Goal: Task Accomplishment & Management: Complete application form

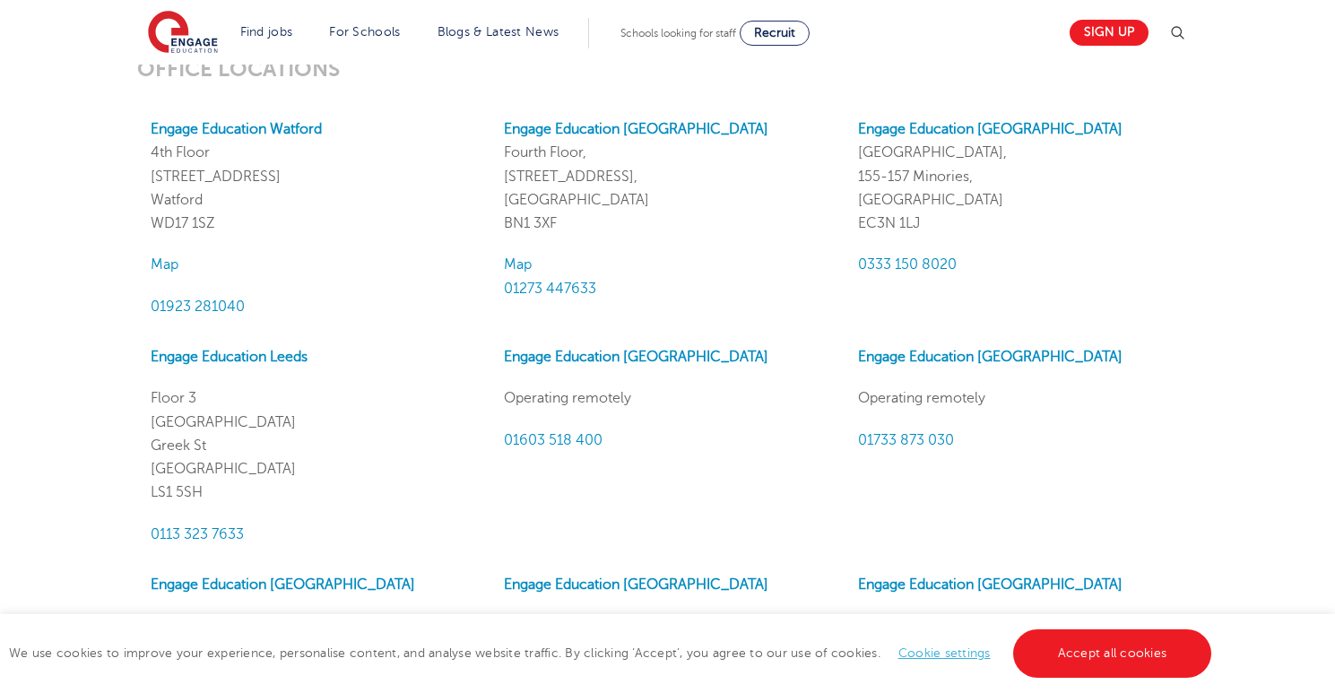
scroll to position [1606, 0]
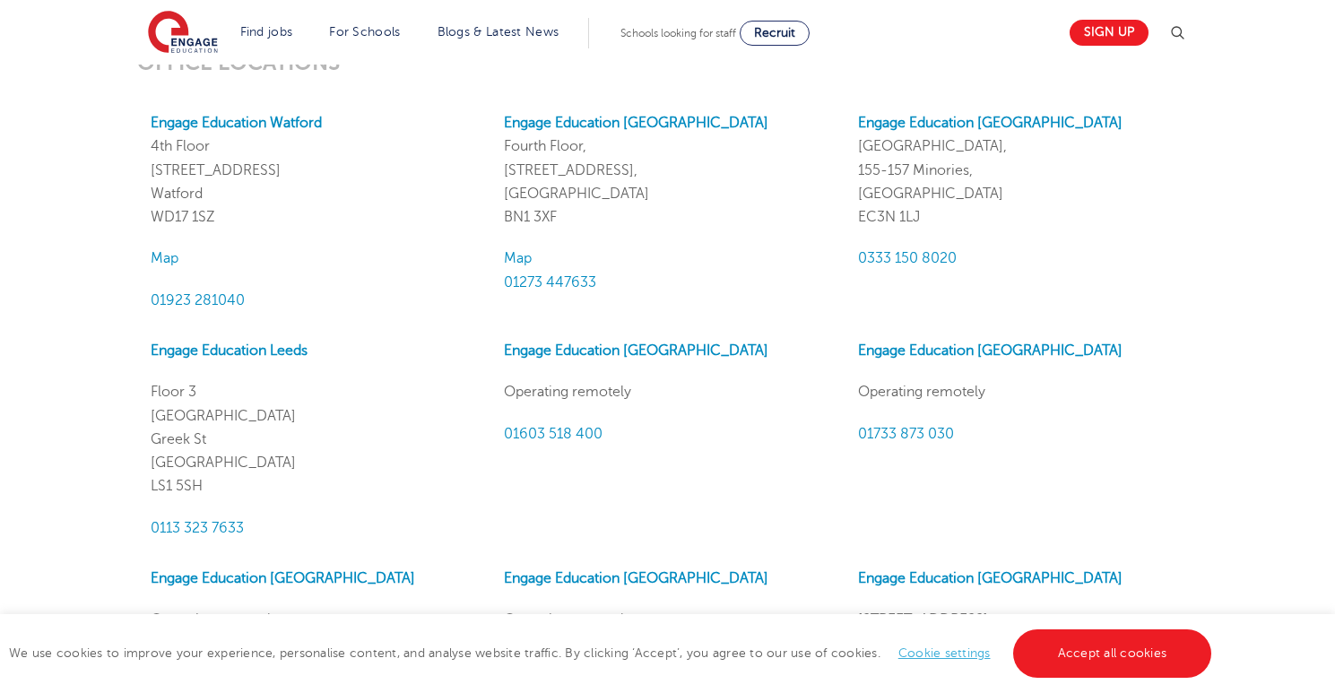
click at [1163, 256] on p "0333 150 8020" at bounding box center [1021, 258] width 326 height 23
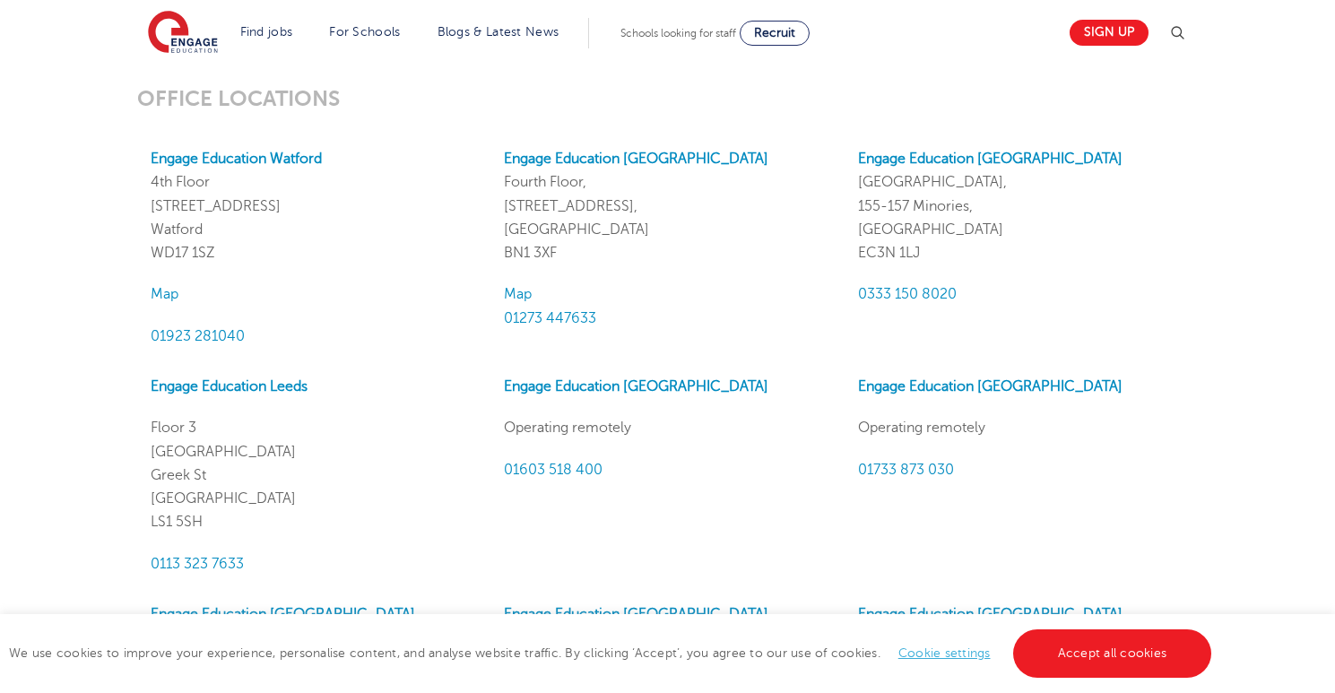
scroll to position [1535, 0]
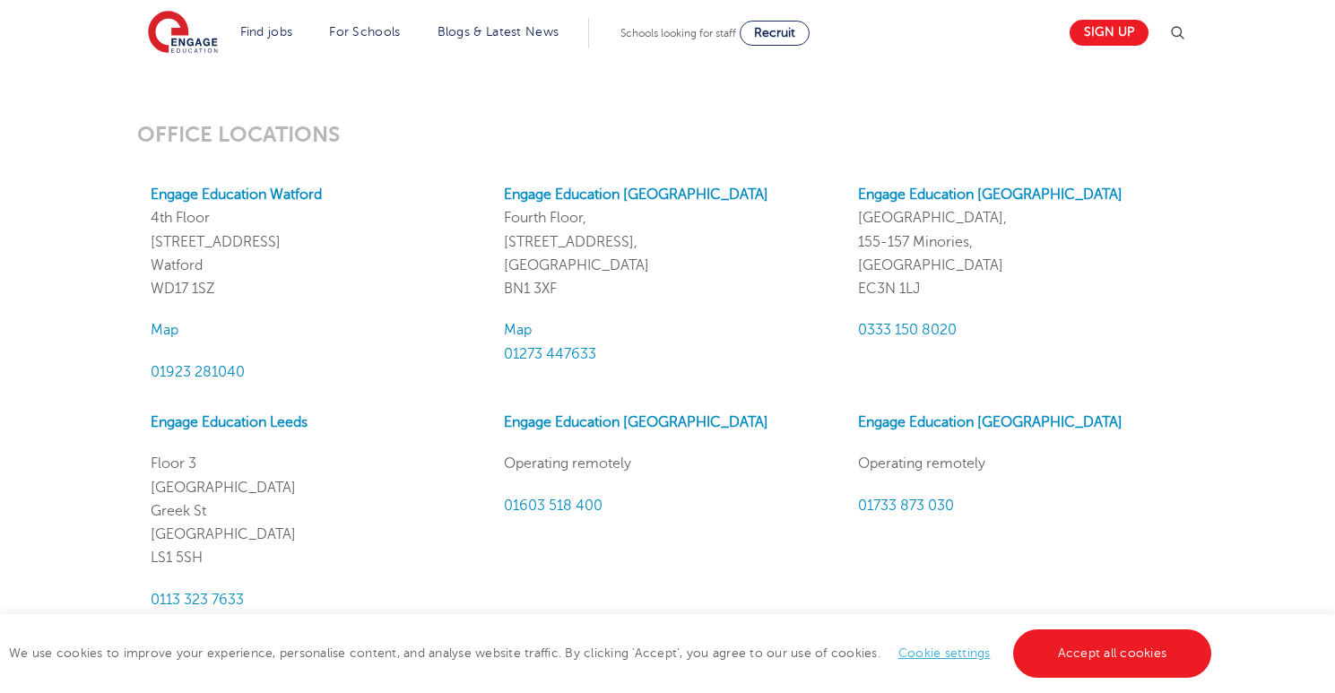
drag, startPoint x: 923, startPoint y: 282, endPoint x: 853, endPoint y: 281, distance: 70.8
click at [853, 281] on div "Engage Education London Portsoken House, 155-157 Minories, London EC3N 1LJ 0333…" at bounding box center [1020, 283] width 353 height 201
copy p "EC3N 1LJ"
click at [1062, 338] on p "0333 150 8020" at bounding box center [1021, 329] width 326 height 23
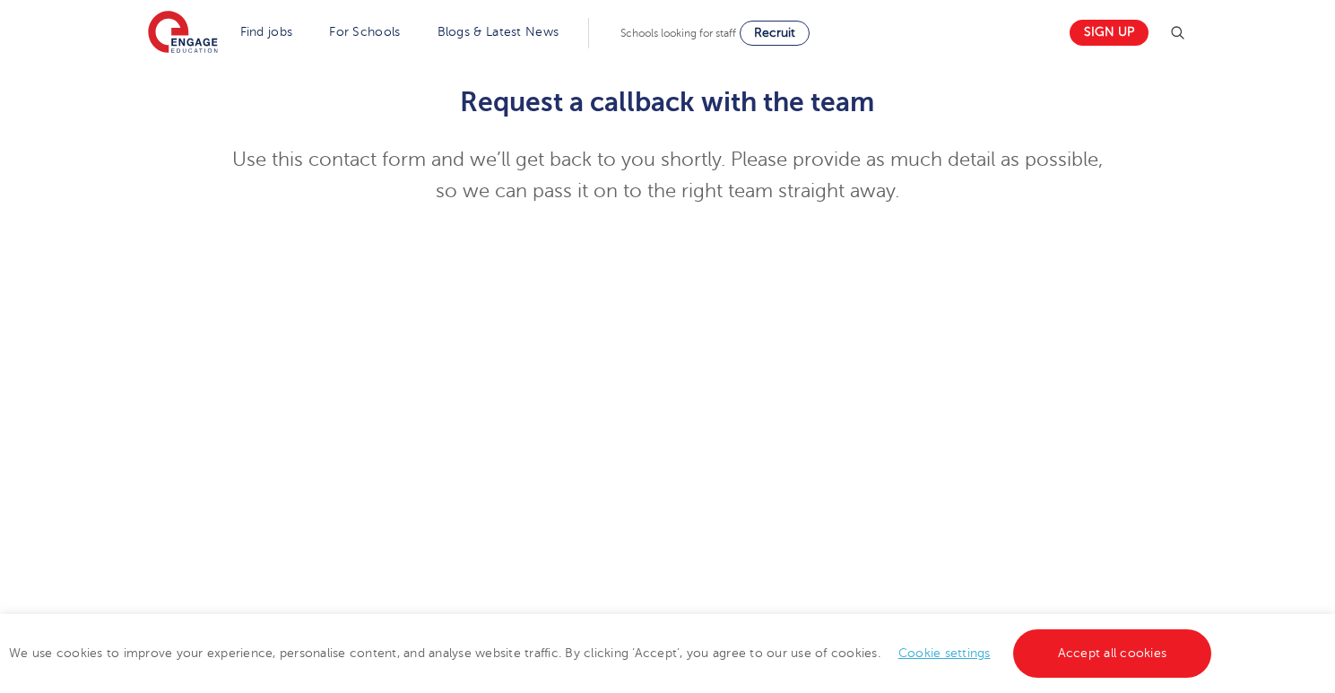
scroll to position [0, 0]
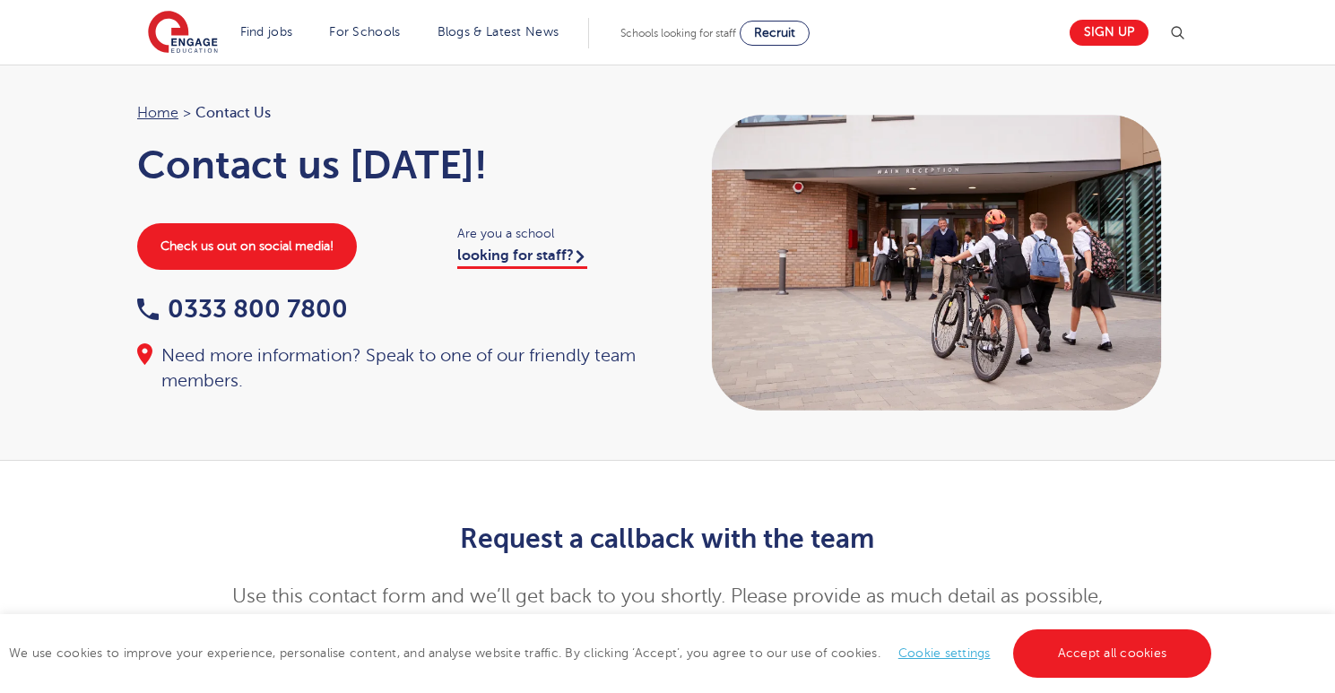
click at [612, 425] on div "Home > Contact Us Contact us today! Check us out on social media! Are you a sch…" at bounding box center [667, 263] width 1335 height 396
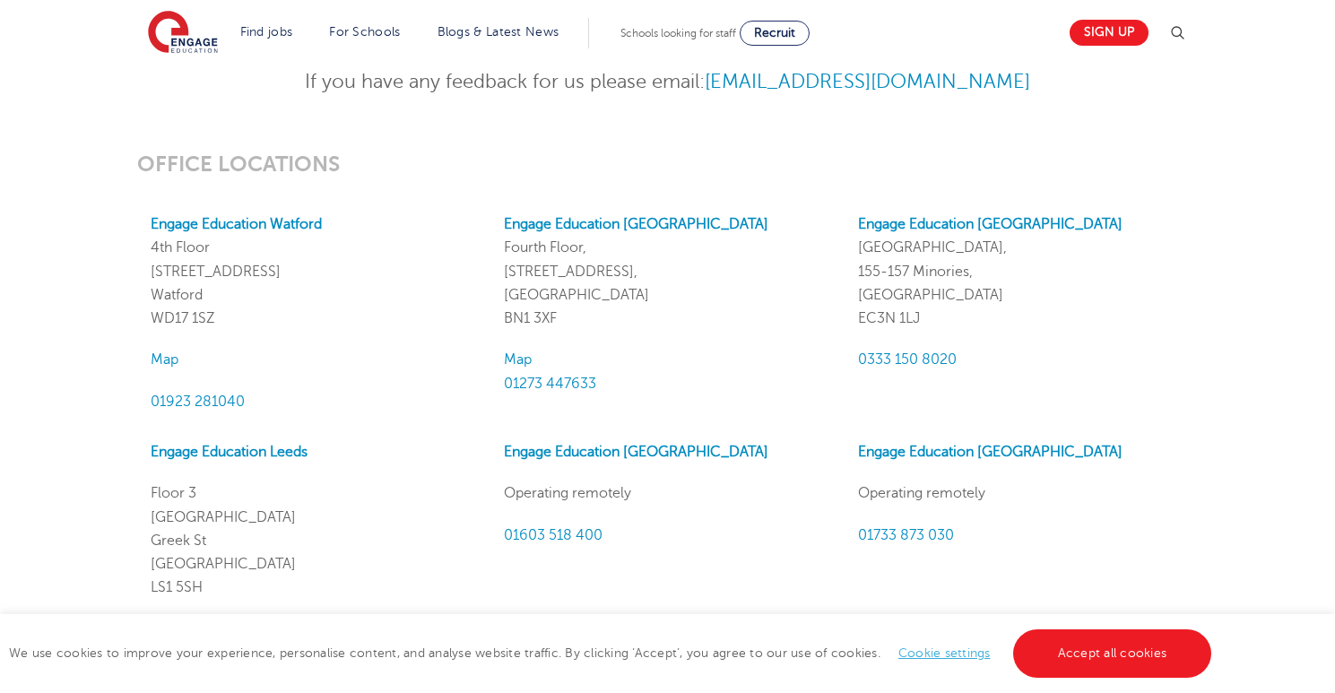
scroll to position [1503, 0]
click at [1180, 184] on div "OFFICE LOCATIONS Engage Education Watford 4th Floor 45 Clarendon Road Watford W…" at bounding box center [667, 603] width 1087 height 901
click at [428, 340] on div "Engage Education Watford 4th Floor 45 Clarendon Road Watford WD17 1SZ Map 01923…" at bounding box center [313, 314] width 353 height 201
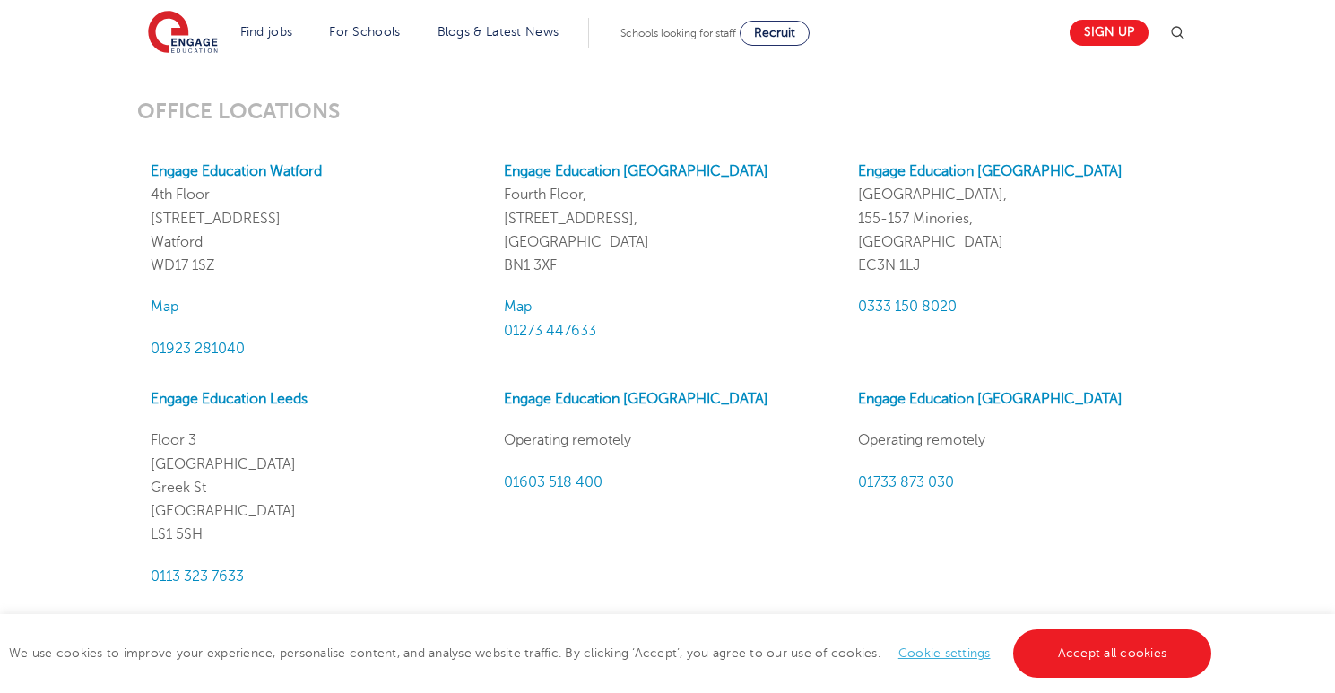
scroll to position [1557, 0]
click at [1139, 322] on div "Engage Education London Portsoken House, 155-157 Minories, London EC3N 1LJ 0333…" at bounding box center [1020, 260] width 353 height 201
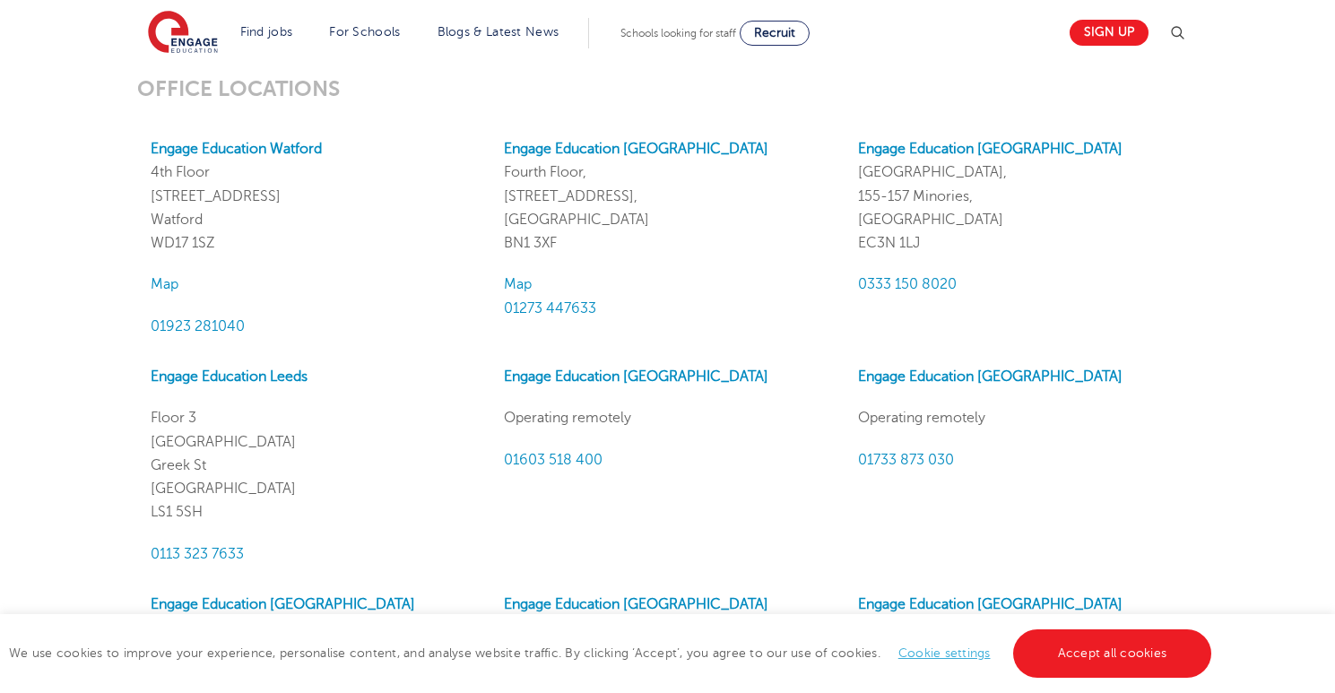
scroll to position [1593, 0]
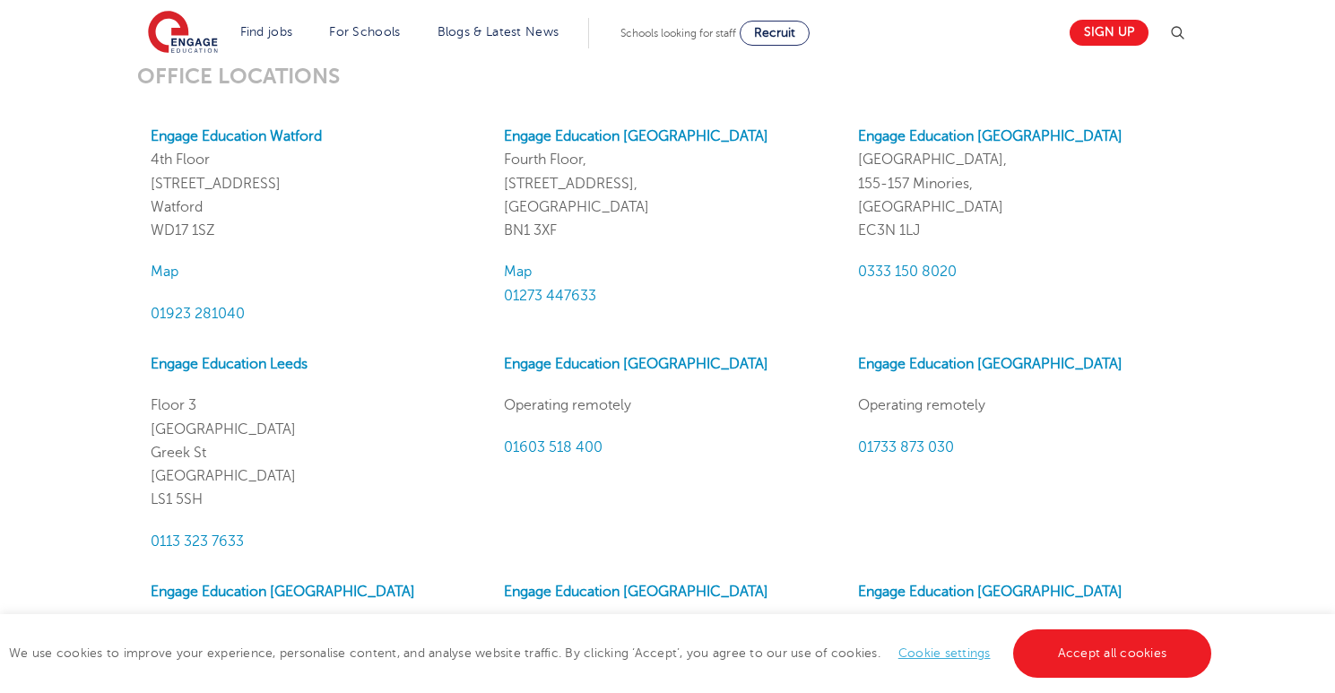
click at [749, 243] on div "Engage Education Brighton Fourth Floor, 100 Queens Road, Brighton BN1 3XF Map 0…" at bounding box center [666, 225] width 353 height 201
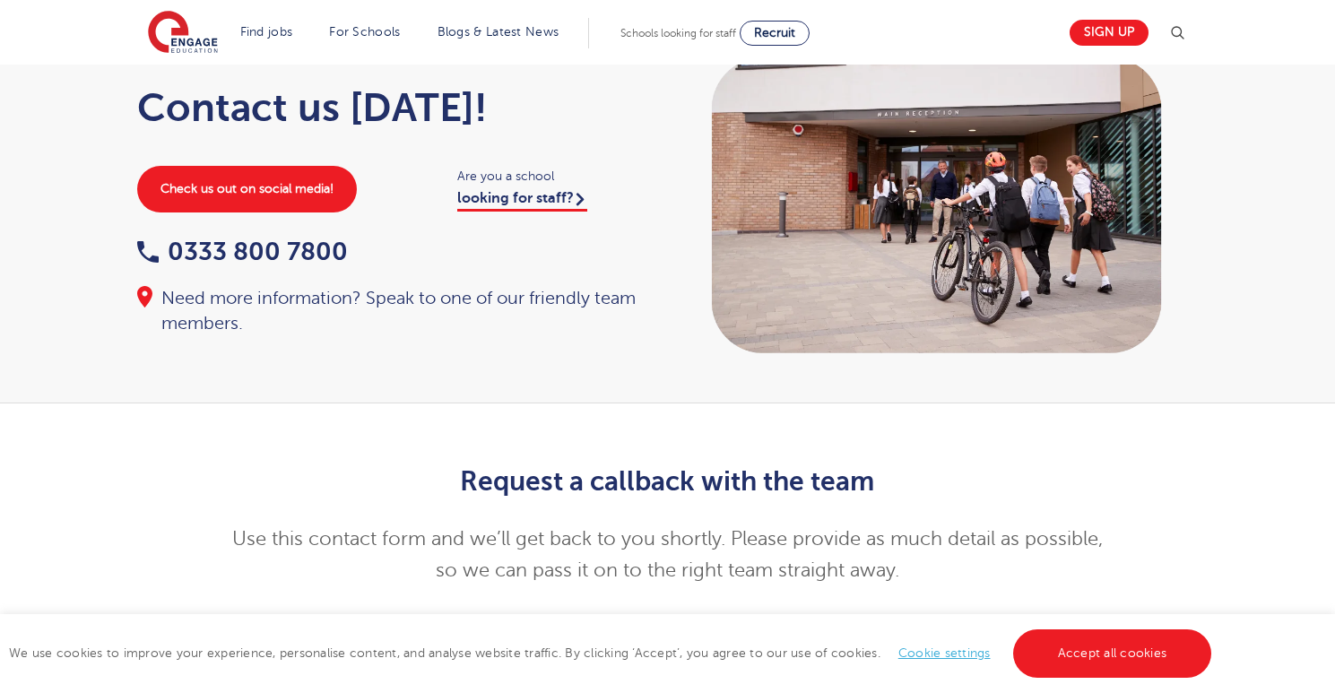
scroll to position [0, 0]
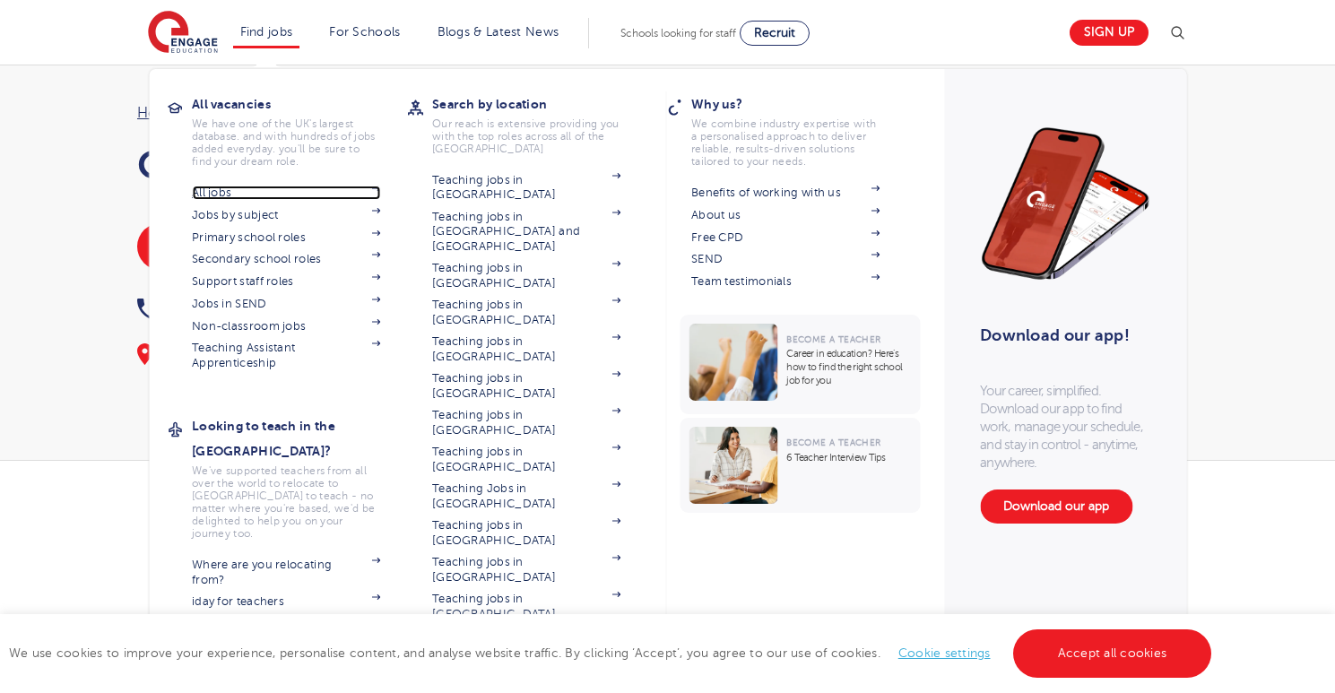
click at [256, 191] on link "All jobs" at bounding box center [286, 193] width 188 height 14
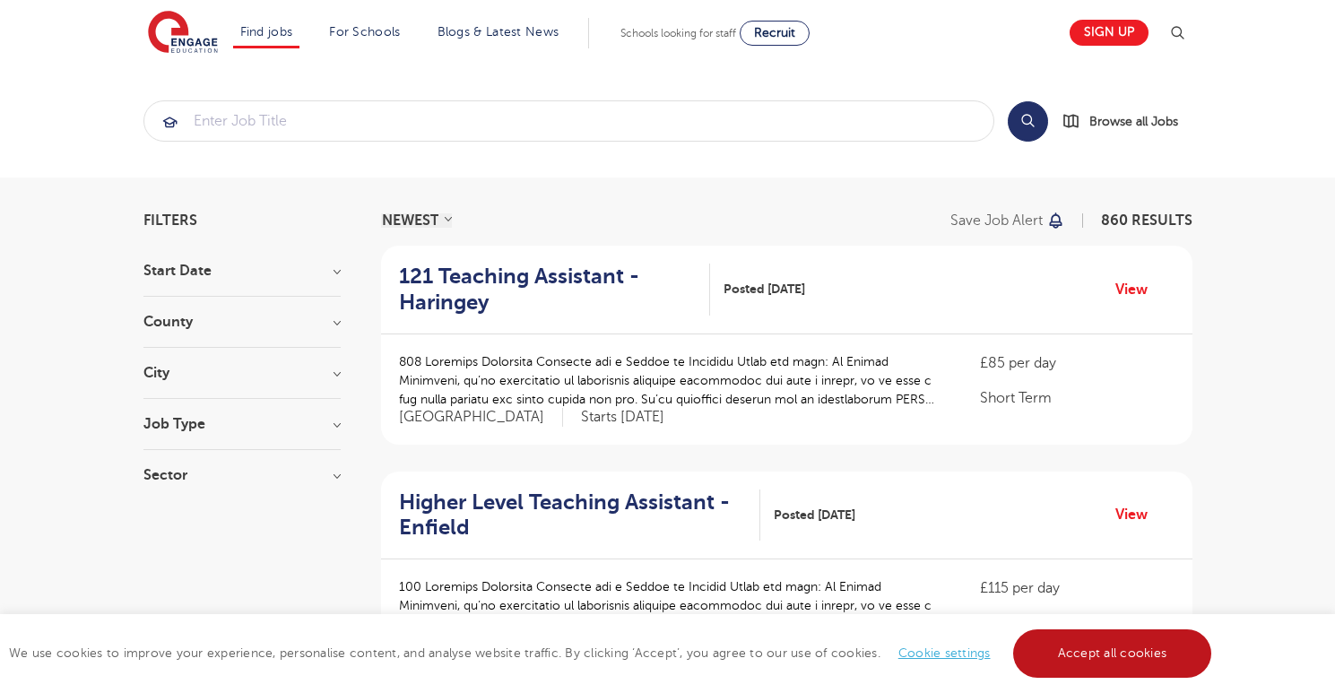
click at [1151, 662] on link "Accept all cookies" at bounding box center [1112, 653] width 199 height 48
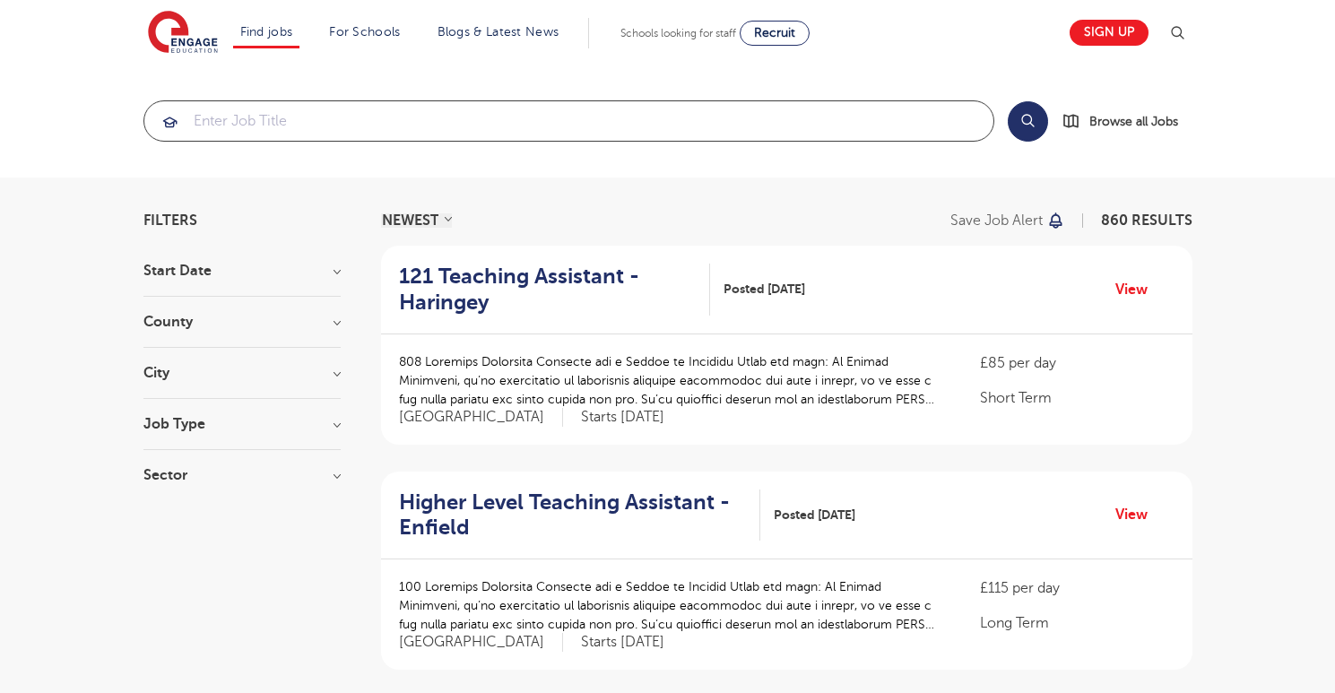
click at [479, 123] on input "search" at bounding box center [568, 120] width 849 height 39
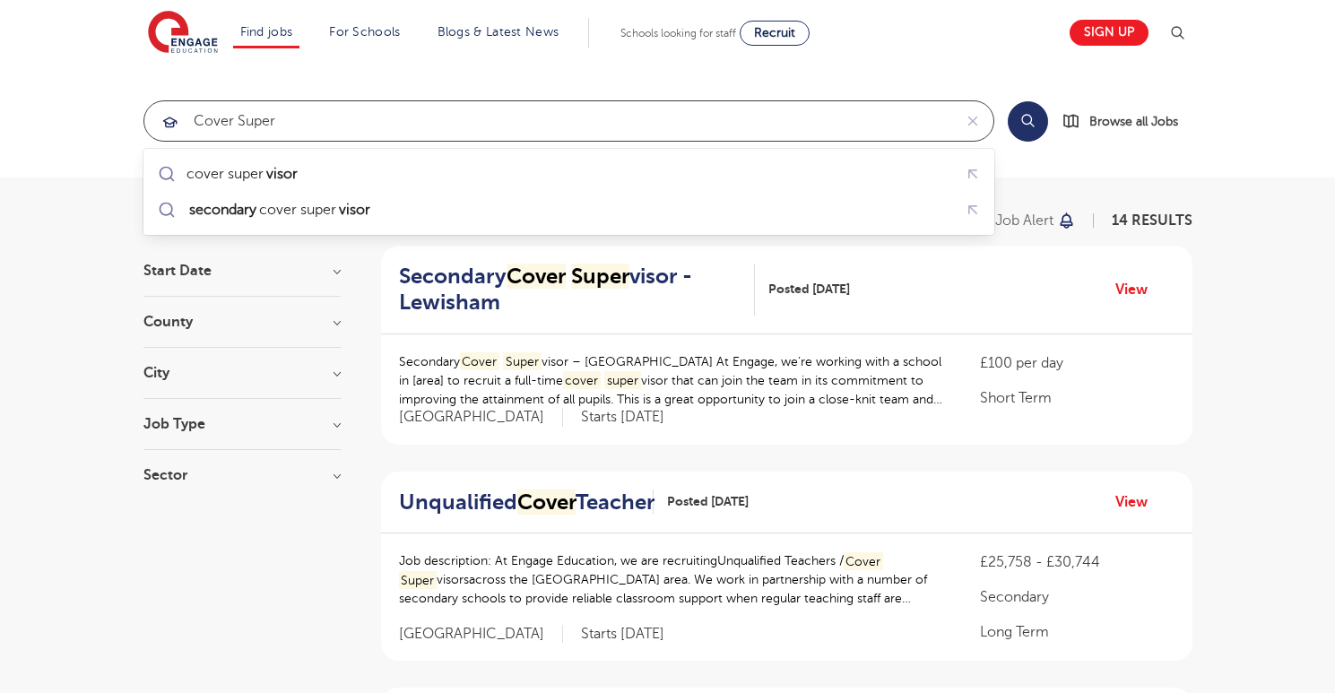
scroll to position [40, 0]
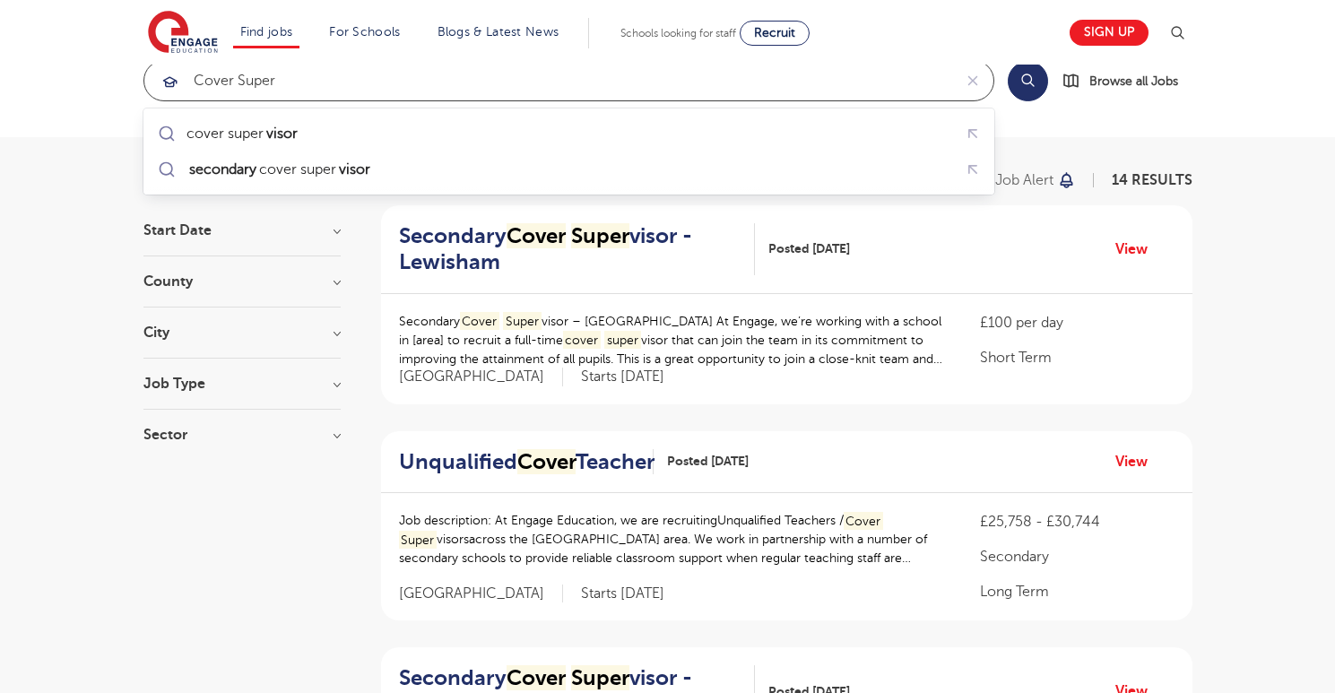
type input "cover super"
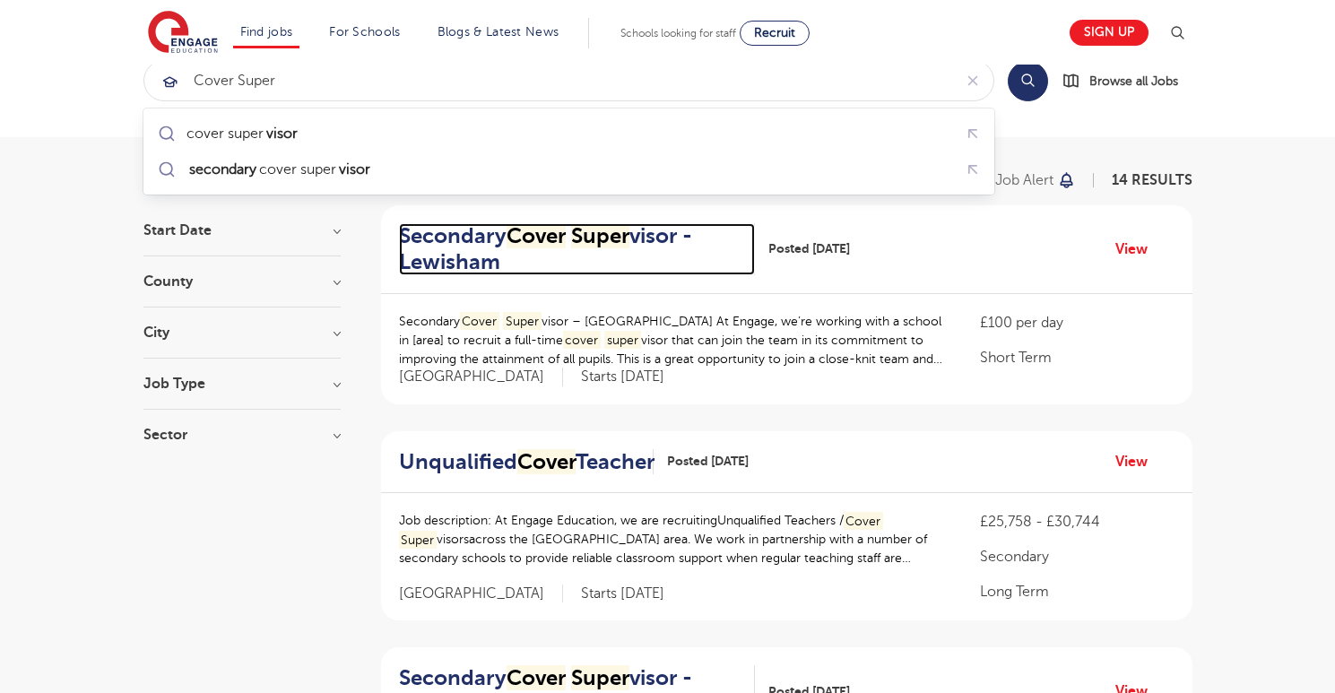
click at [547, 236] on mark "Cover" at bounding box center [535, 235] width 59 height 25
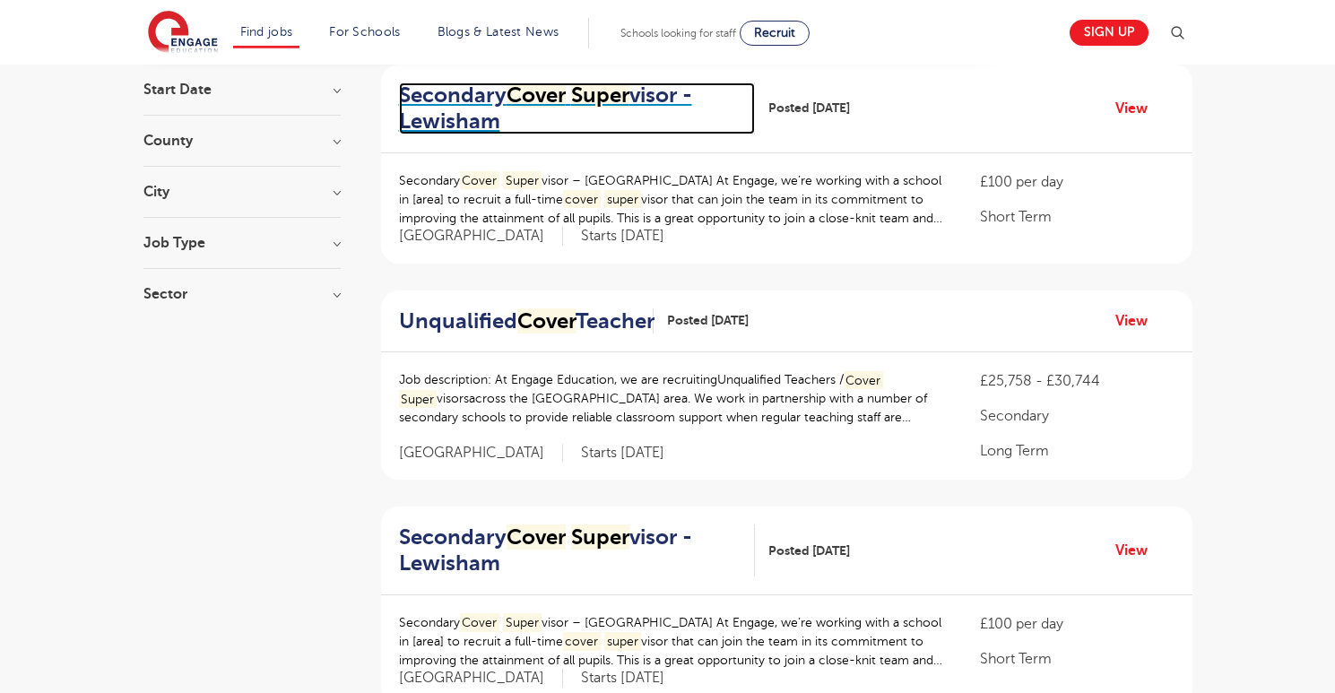
scroll to position [194, 0]
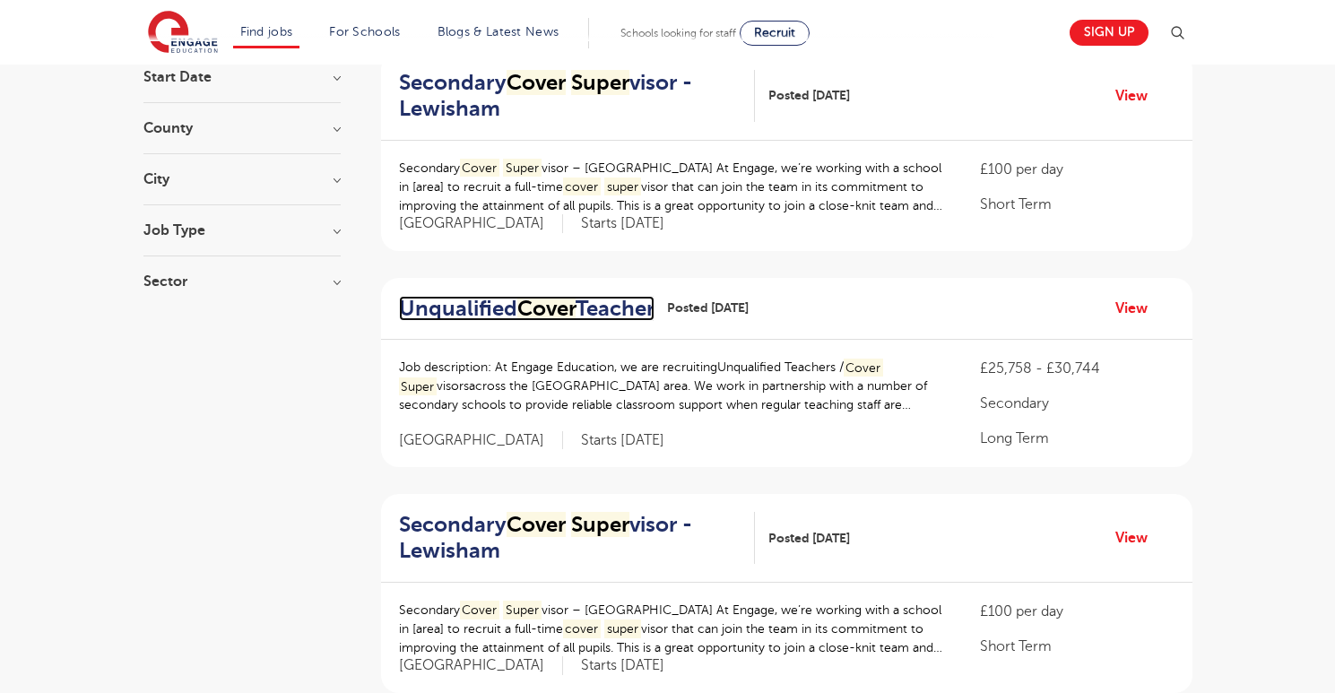
click at [499, 311] on h2 "Unqualified Cover Teacher" at bounding box center [519, 309] width 241 height 26
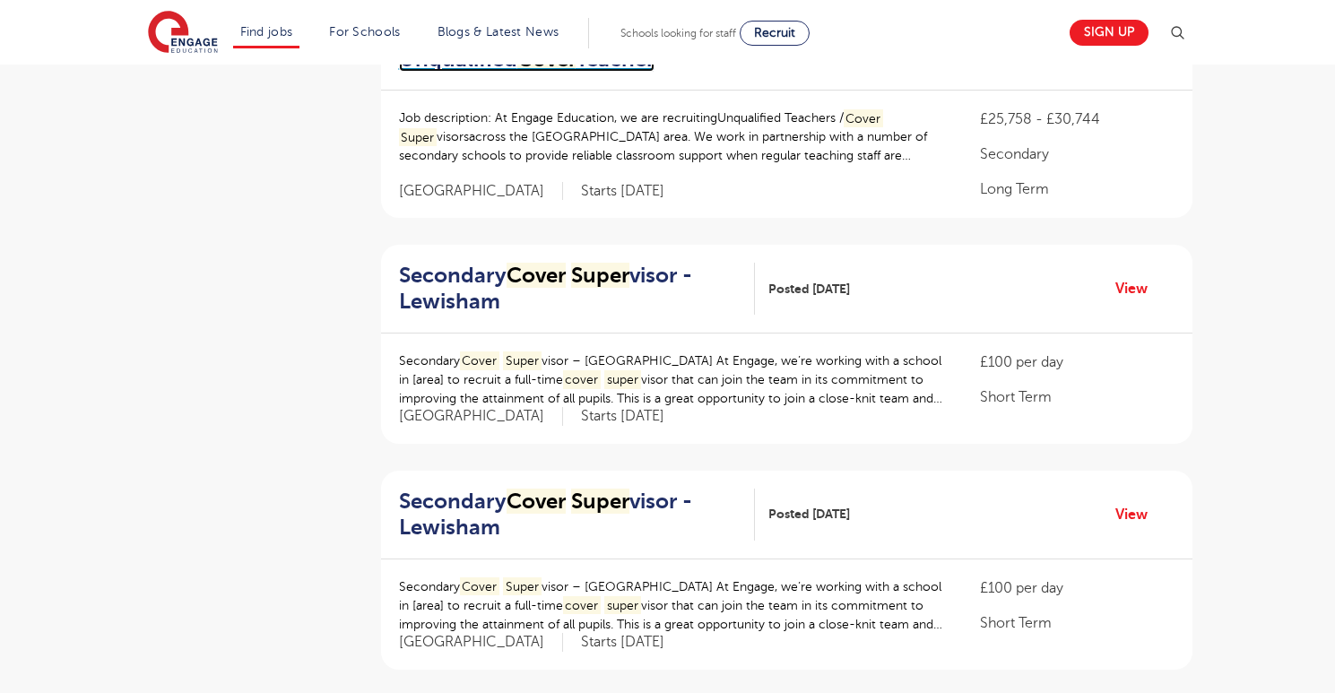
scroll to position [0, 0]
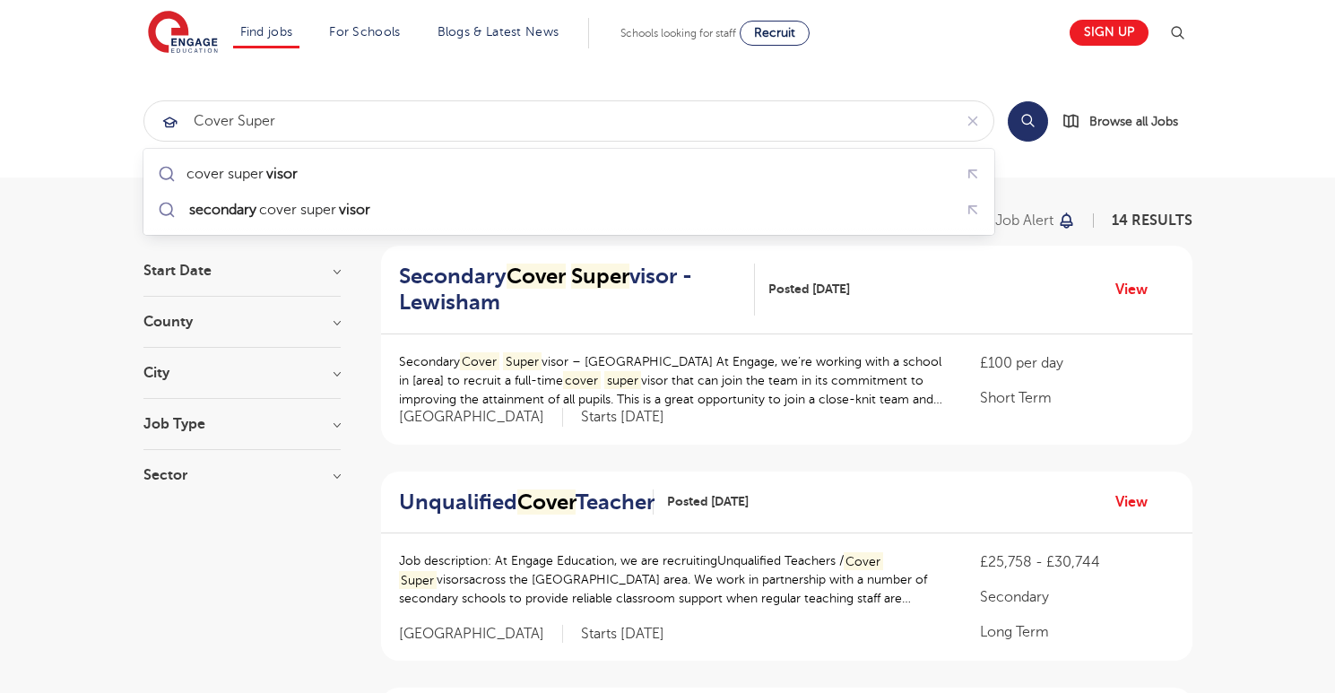
click at [217, 325] on h3 "County" at bounding box center [241, 322] width 197 height 14
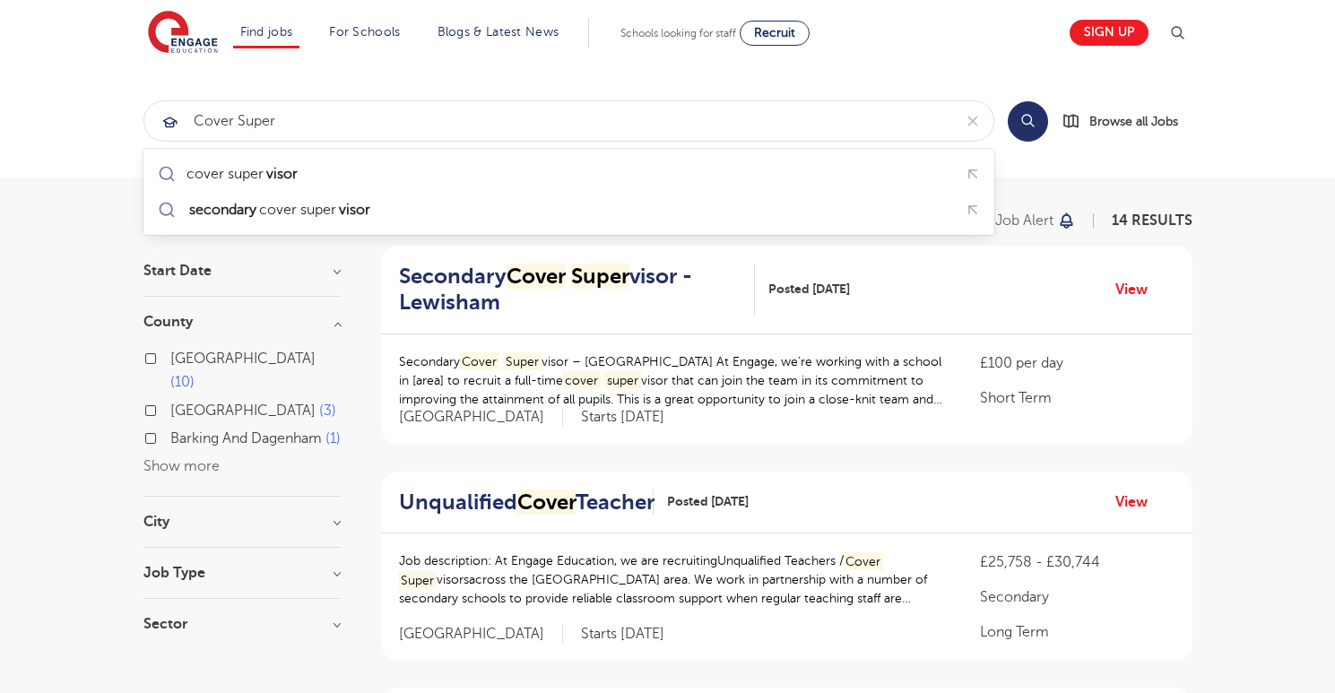
click at [170, 353] on label "London 10" at bounding box center [255, 371] width 170 height 48
click at [170, 353] on input "London 10" at bounding box center [176, 357] width 12 height 12
checkbox input "true"
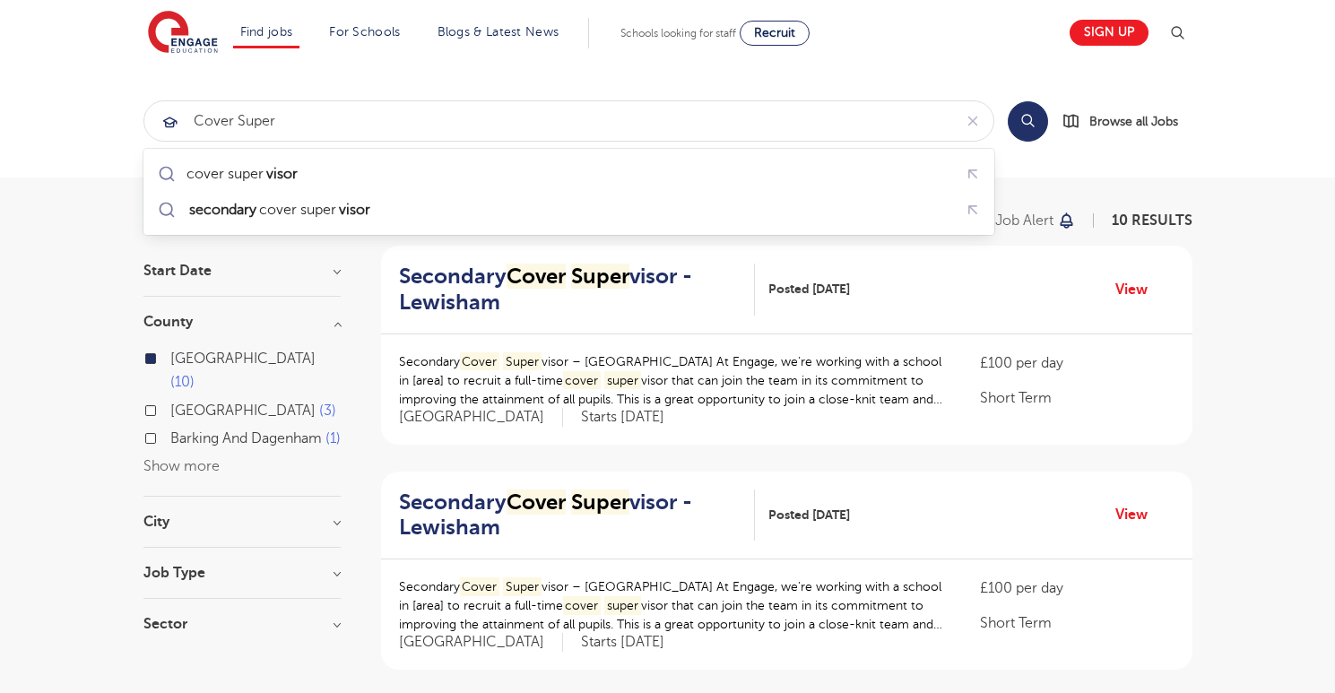
click at [686, 115] on input "cover super" at bounding box center [548, 120] width 808 height 39
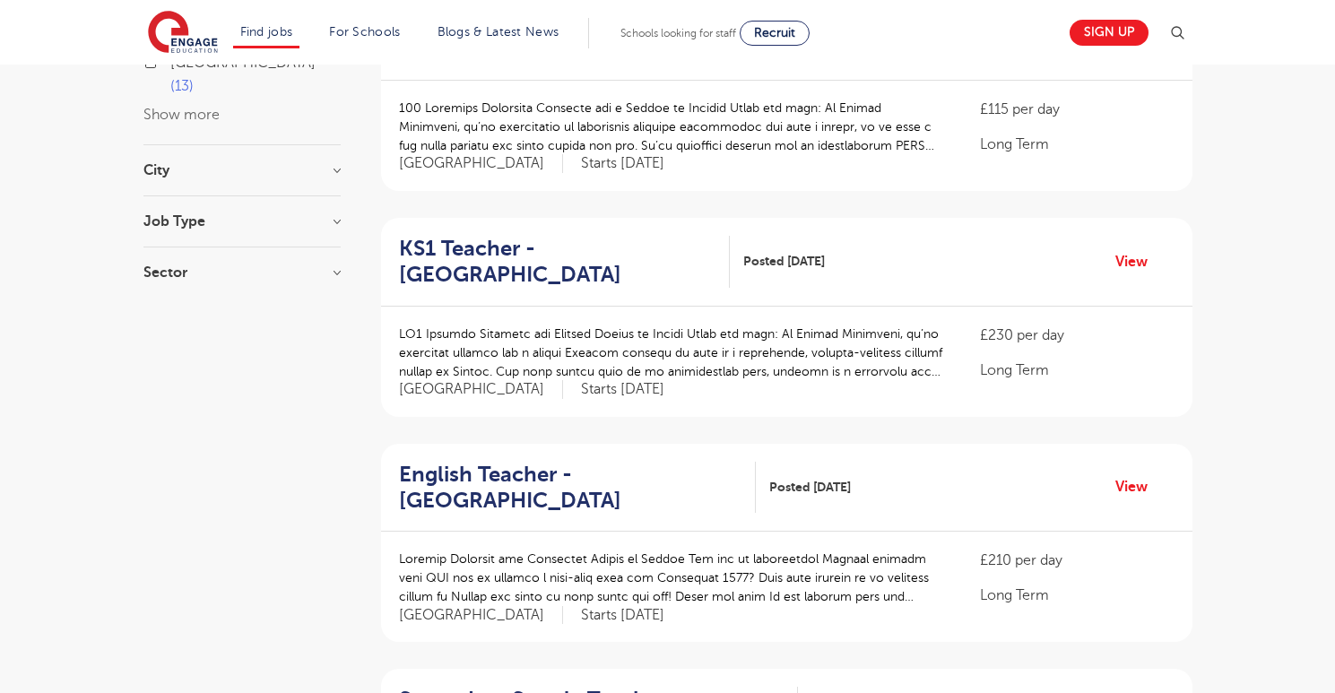
scroll to position [771, 0]
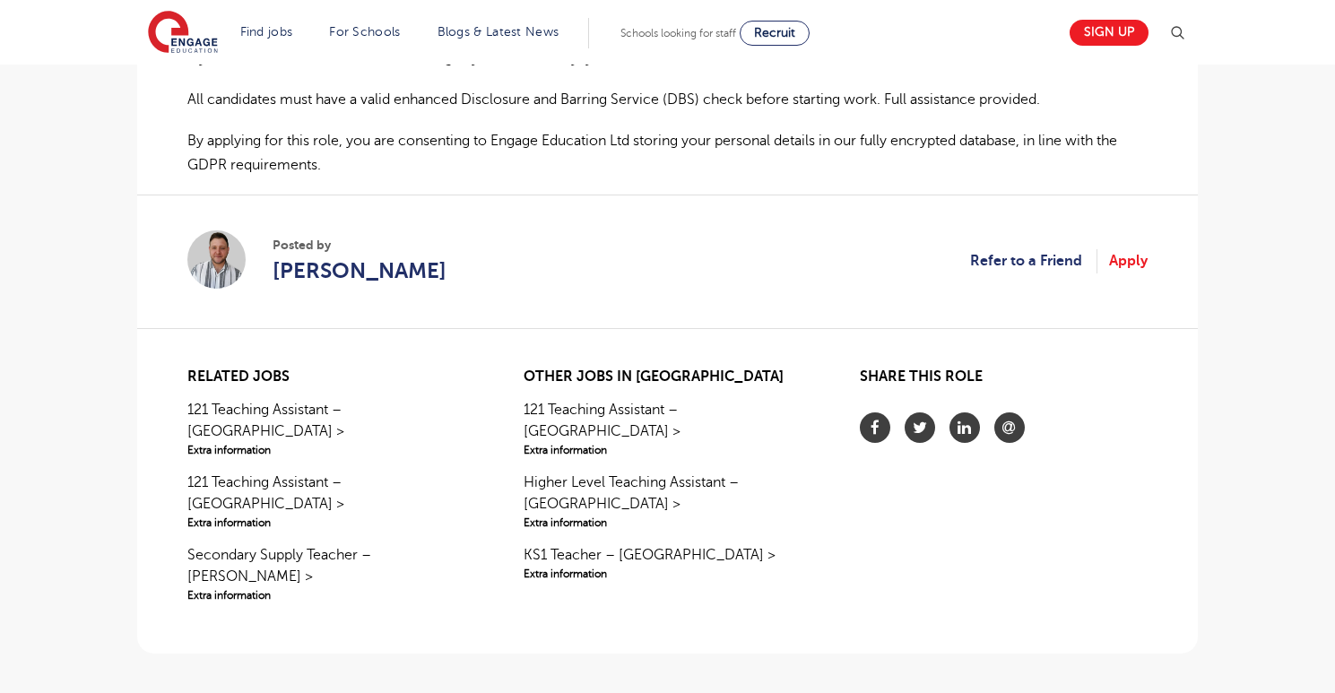
scroll to position [1381, 0]
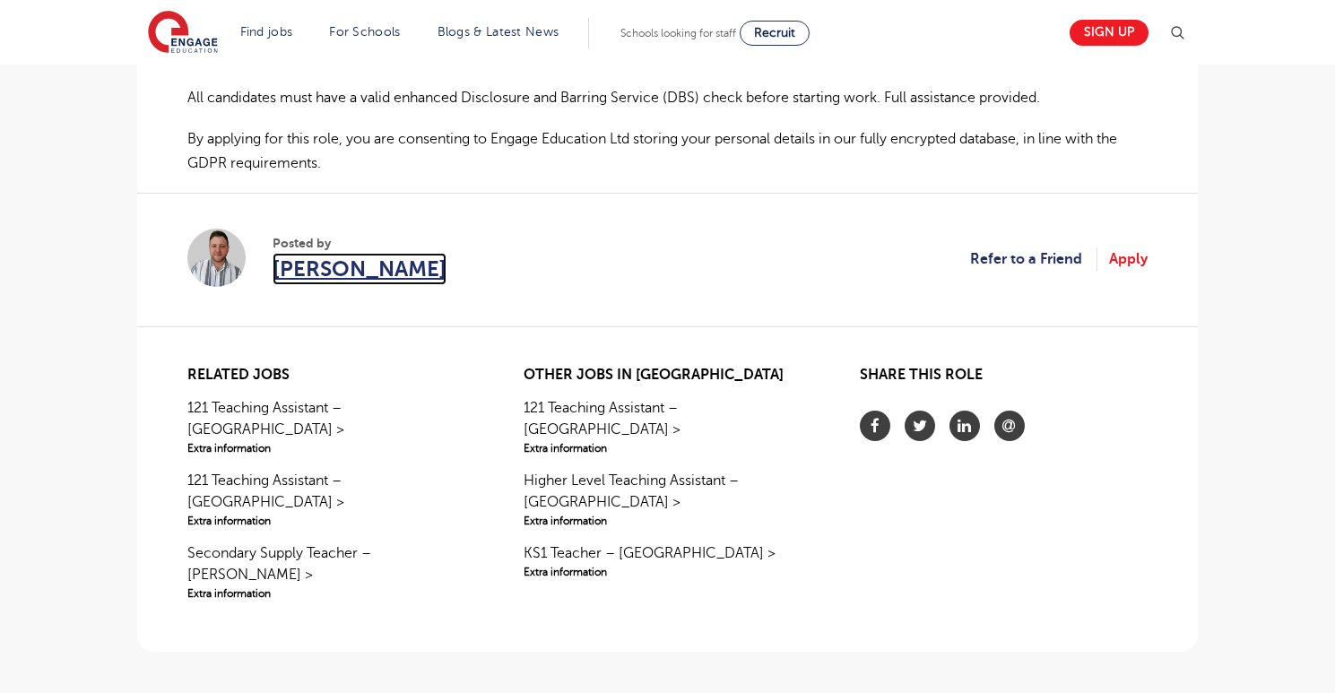
click at [349, 253] on span "Jason Giger" at bounding box center [360, 269] width 174 height 32
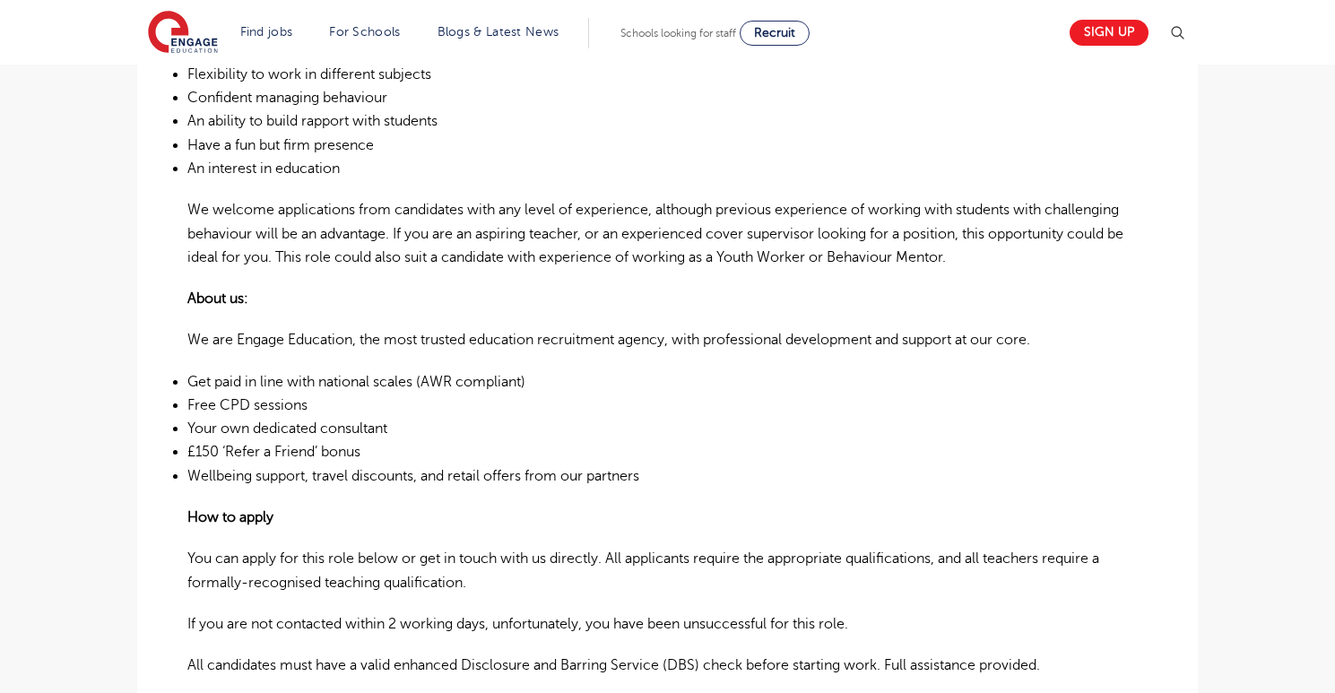
scroll to position [1273, 0]
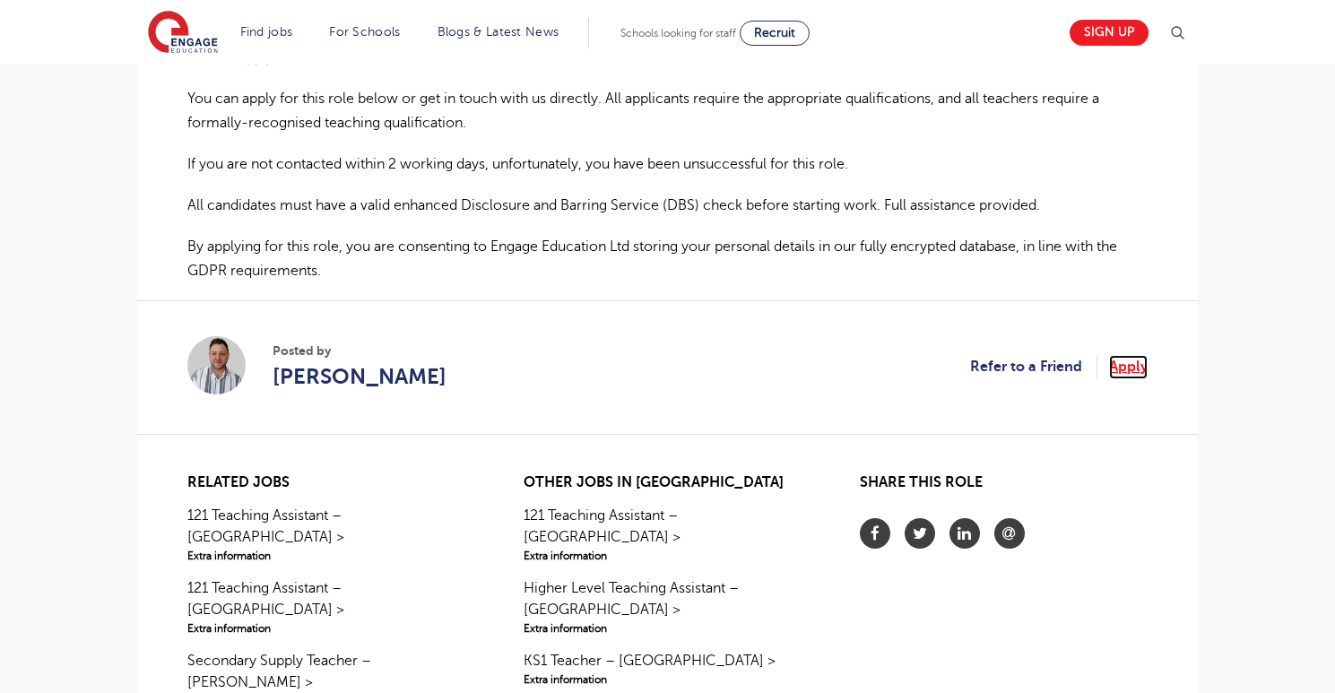
click at [1137, 355] on link "Apply" at bounding box center [1128, 366] width 39 height 23
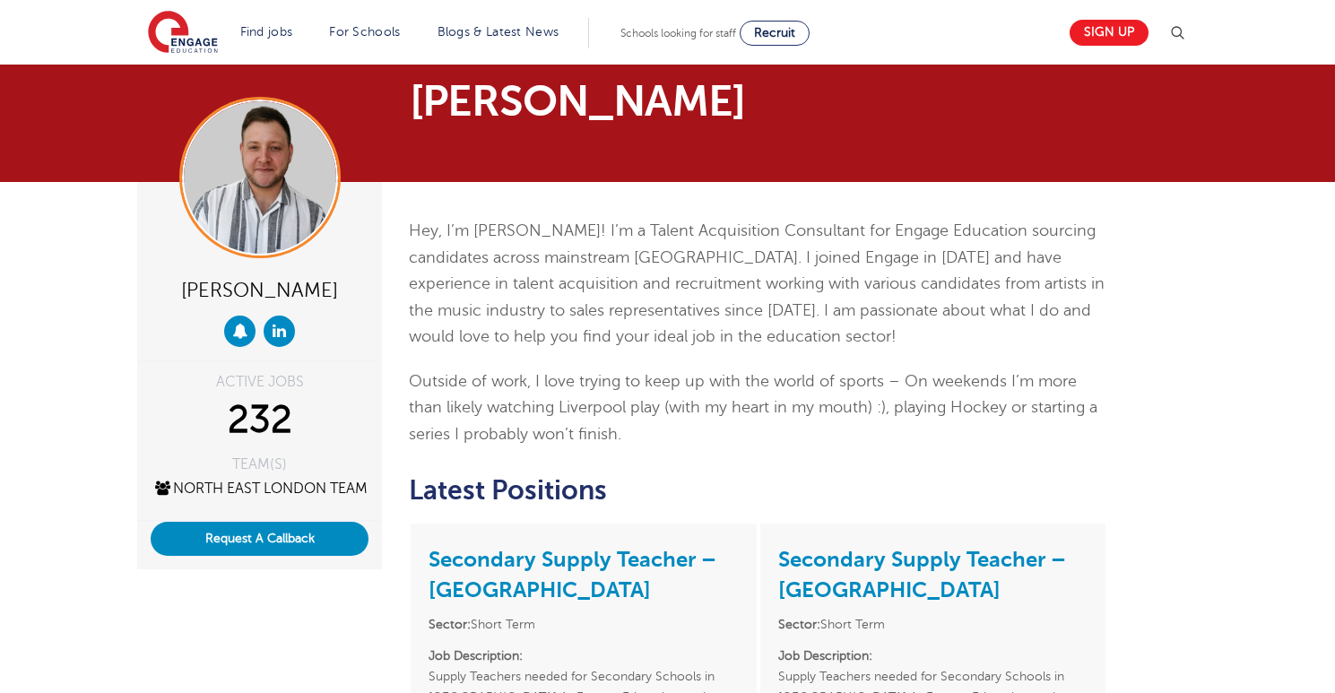
scroll to position [23, 0]
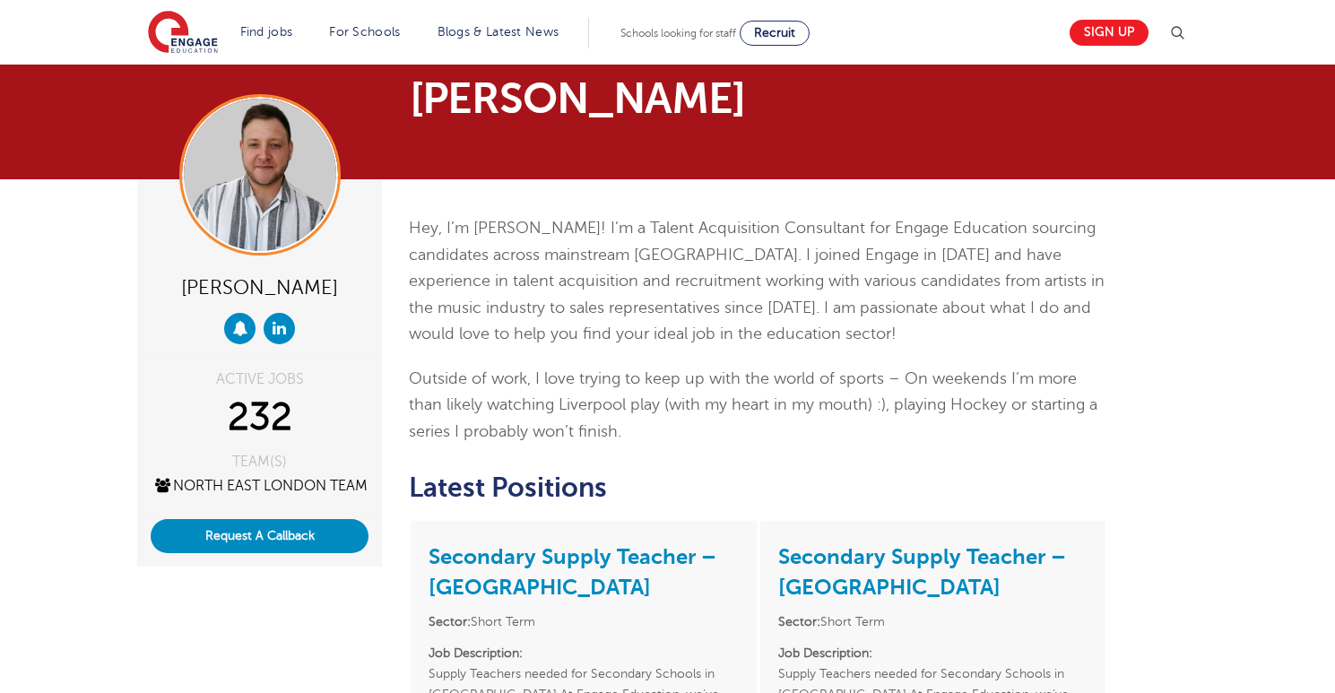
click at [648, 287] on p "Hey, I’m Jason! I’m a Talent Acquisition Consultant for Engage Education sourci…" at bounding box center [758, 281] width 698 height 133
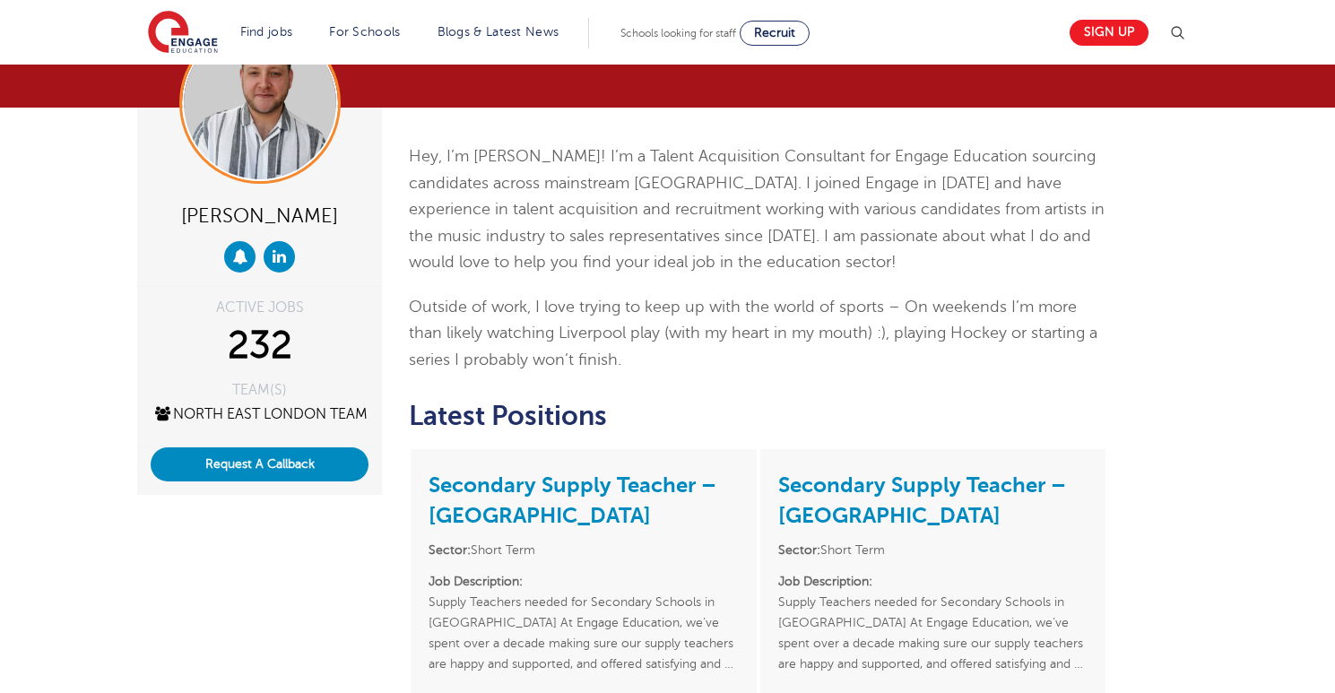
scroll to position [59, 0]
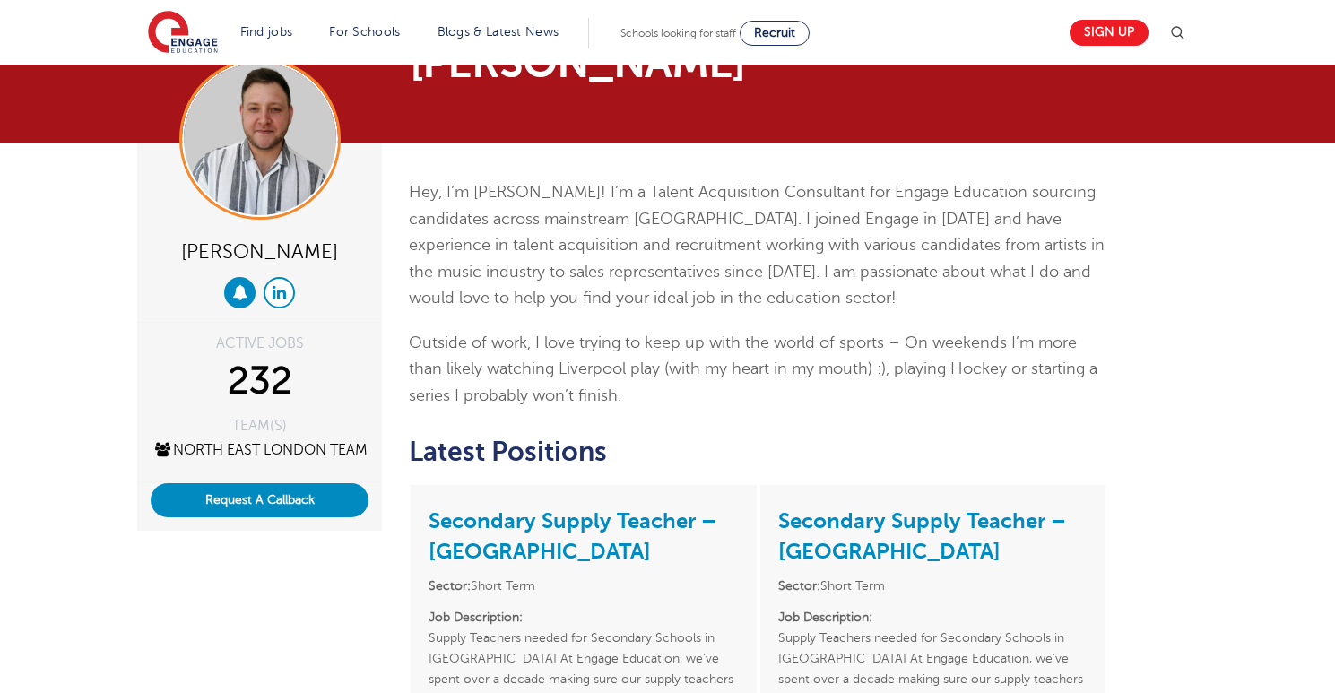
click at [276, 289] on icon at bounding box center [279, 291] width 13 height 15
click at [729, 261] on p "Hey, I’m Jason! I’m a Talent Acquisition Consultant for Engage Education sourci…" at bounding box center [758, 245] width 698 height 133
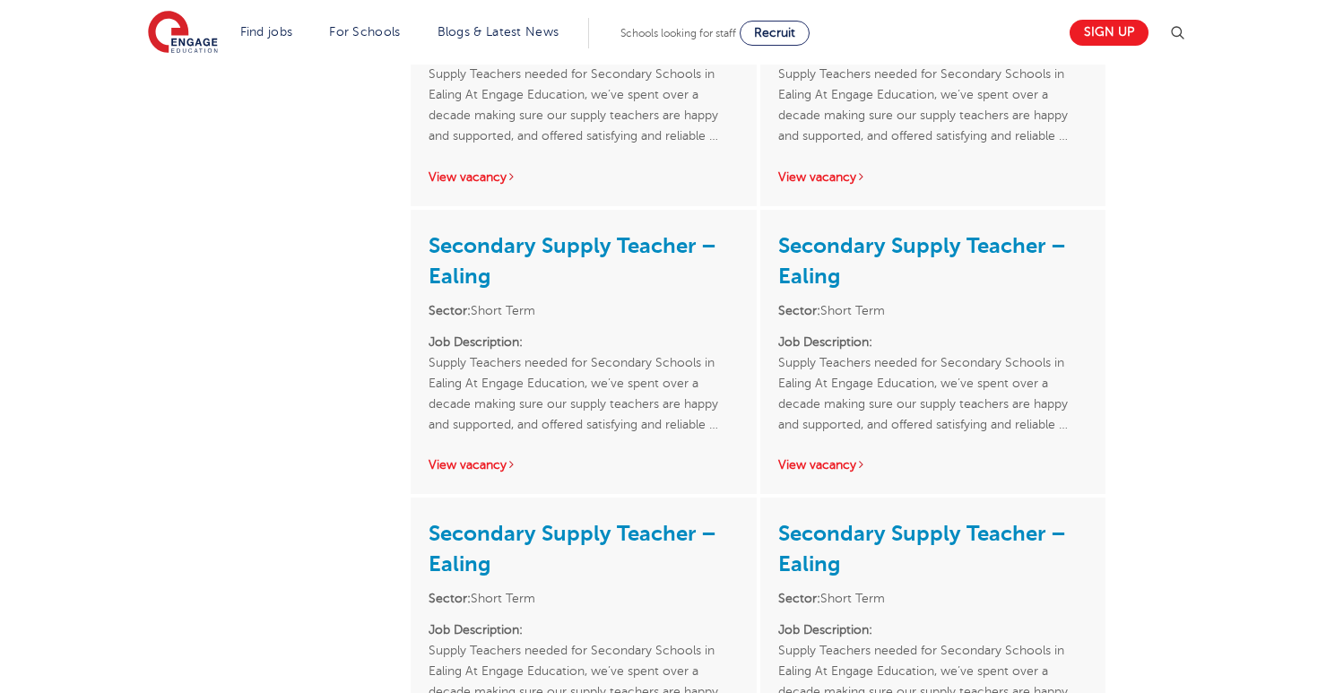
scroll to position [2234, 0]
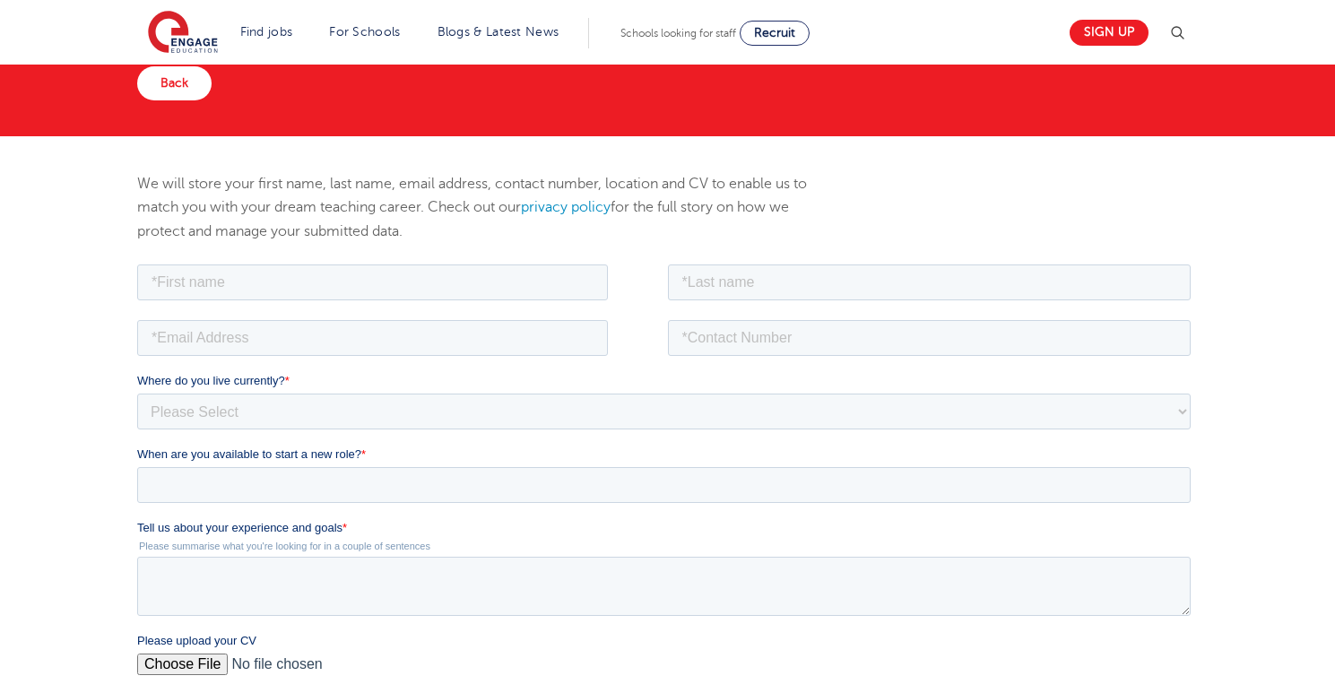
scroll to position [168, 0]
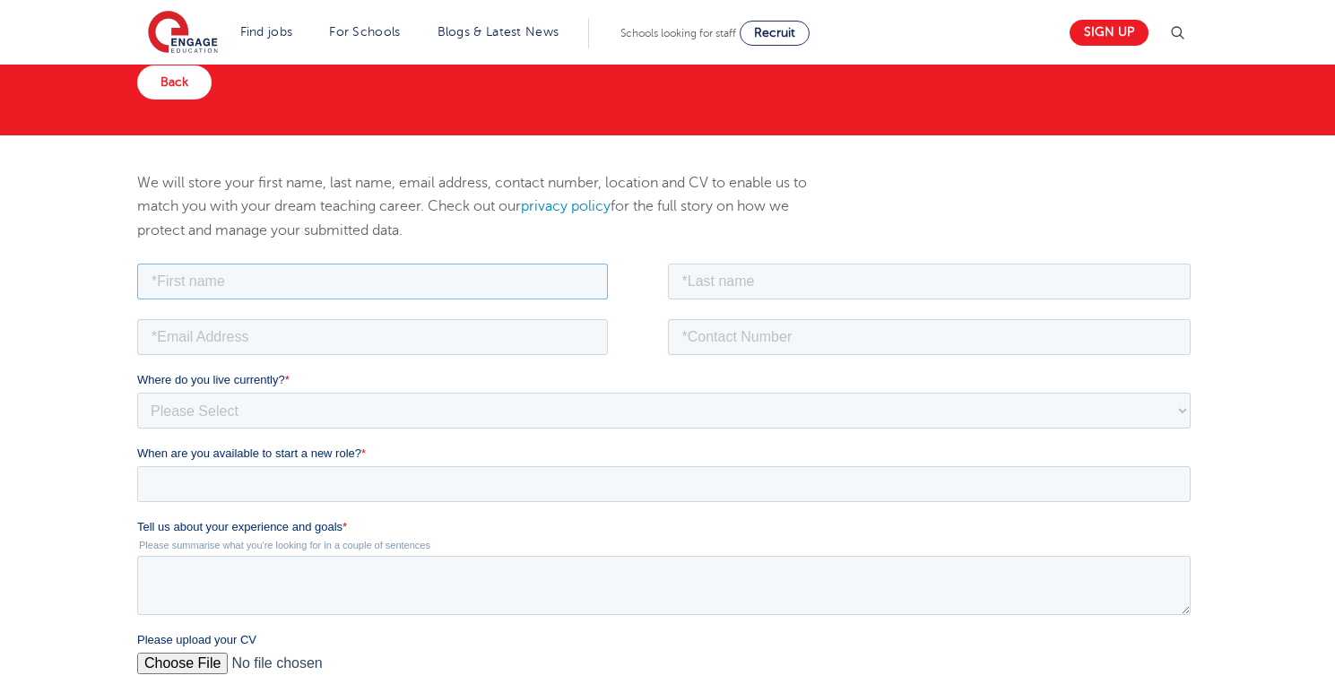
click at [303, 282] on input "text" at bounding box center [372, 281] width 471 height 36
type input "Harsan"
type input "Ravichandran"
type input "harsr002.317@gmail.com"
type input "07551162038"
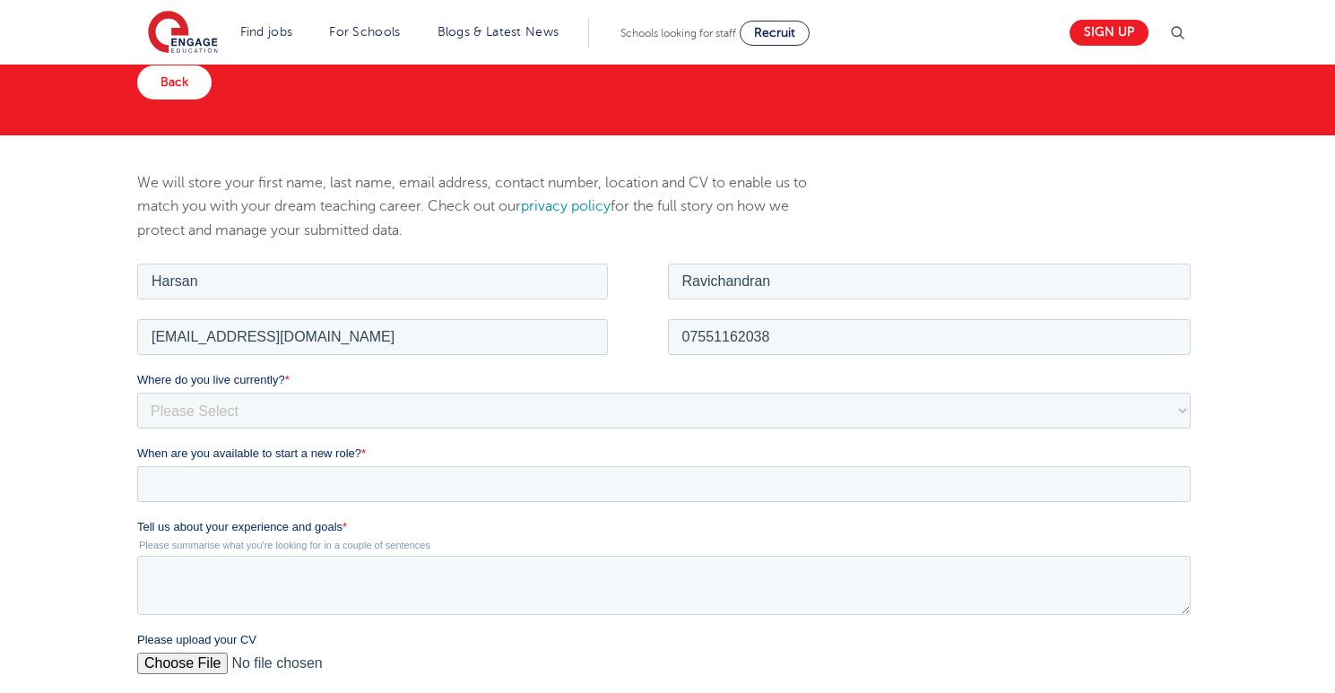
click at [669, 429] on fieldset "Where do you live currently? * Please Select UK Canada Ireland Australia New Ze…" at bounding box center [667, 407] width 1060 height 74
click at [669, 412] on select "Please Select UK Canada Ireland Australia New Zealand Europe USA South Africa J…" at bounding box center [663, 410] width 1053 height 36
select select "UK"
click at [137, 392] on select "Please Select UK Canada Ireland Australia New Zealand Europe USA South Africa J…" at bounding box center [663, 410] width 1053 height 36
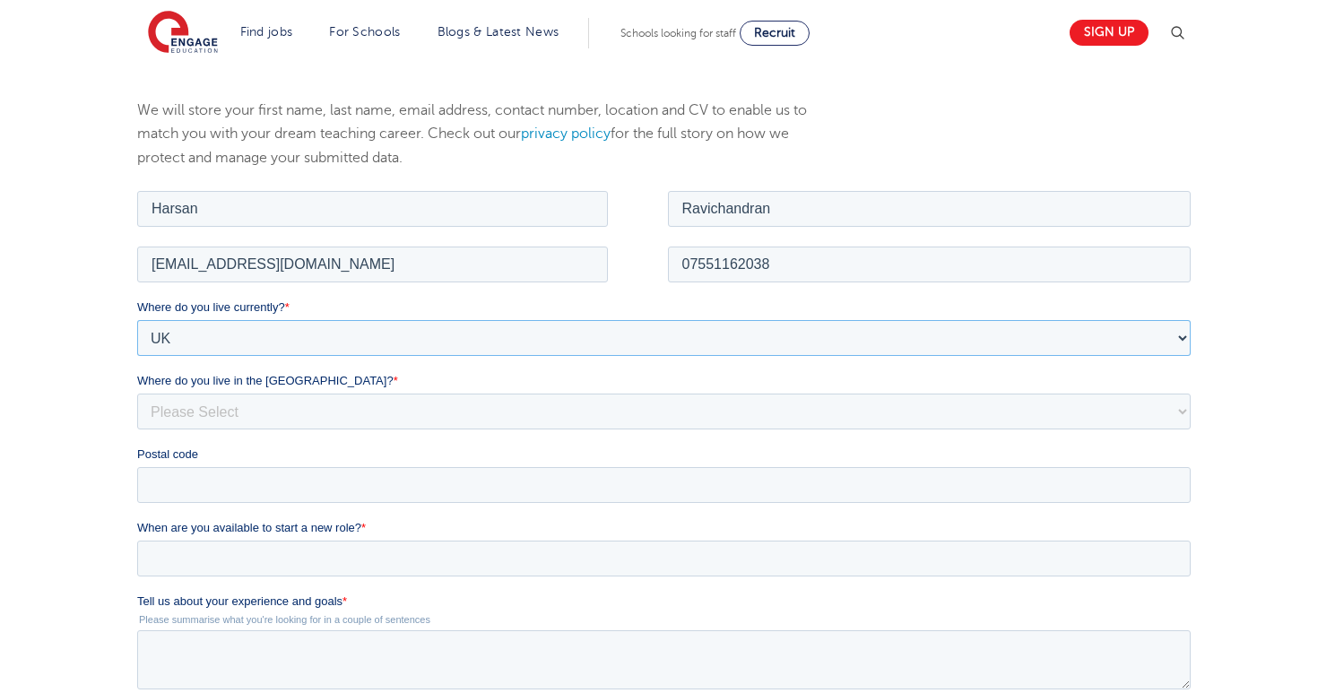
scroll to position [245, 0]
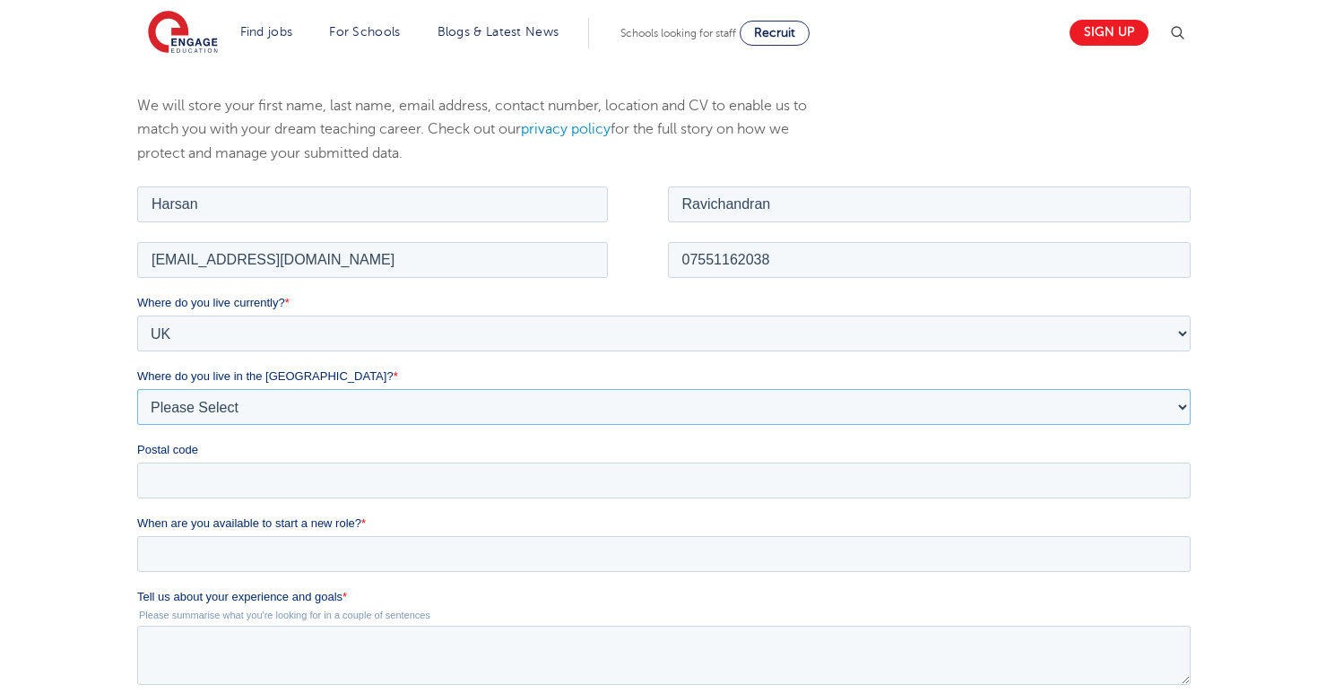
click at [456, 414] on select "Please Select Overseas Barnsley Bedfordshire Berkshire Bournemouth Bracknell Fo…" at bounding box center [663, 406] width 1053 height 36
select select "London"
click at [137, 388] on select "Please Select Overseas Barnsley Bedfordshire Berkshire Bournemouth Bracknell Fo…" at bounding box center [663, 406] width 1053 height 36
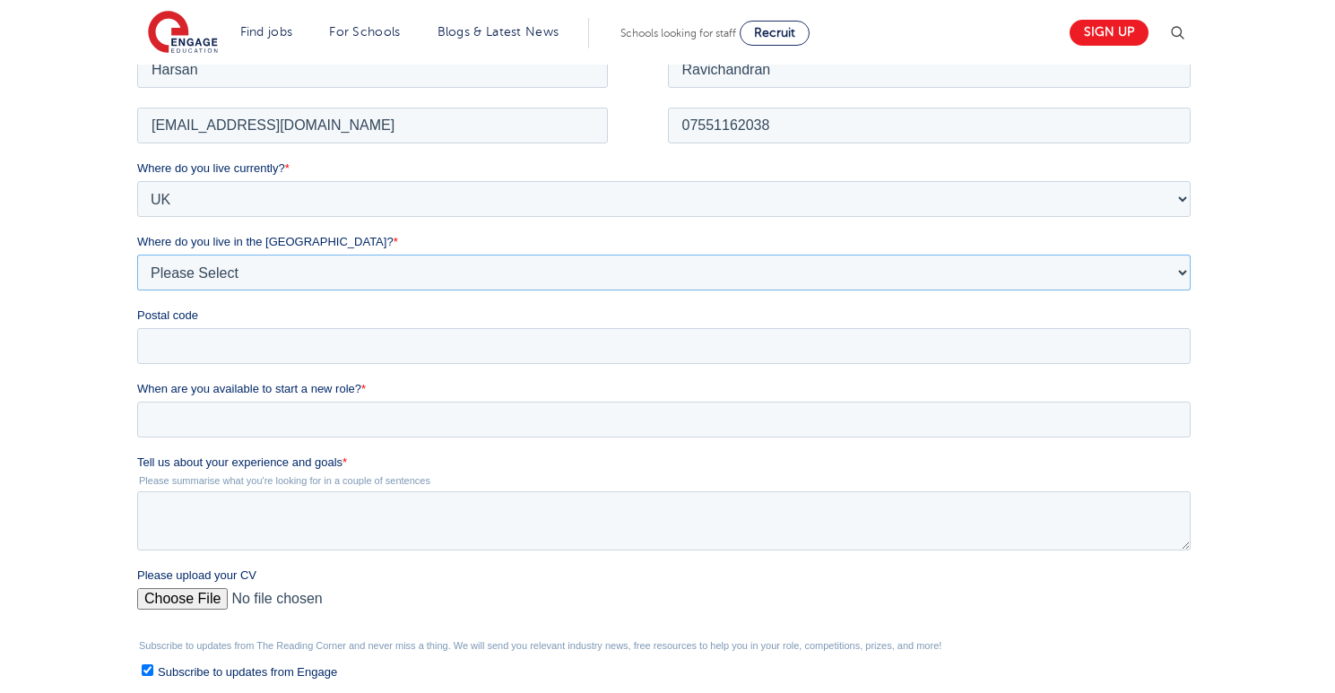
scroll to position [385, 0]
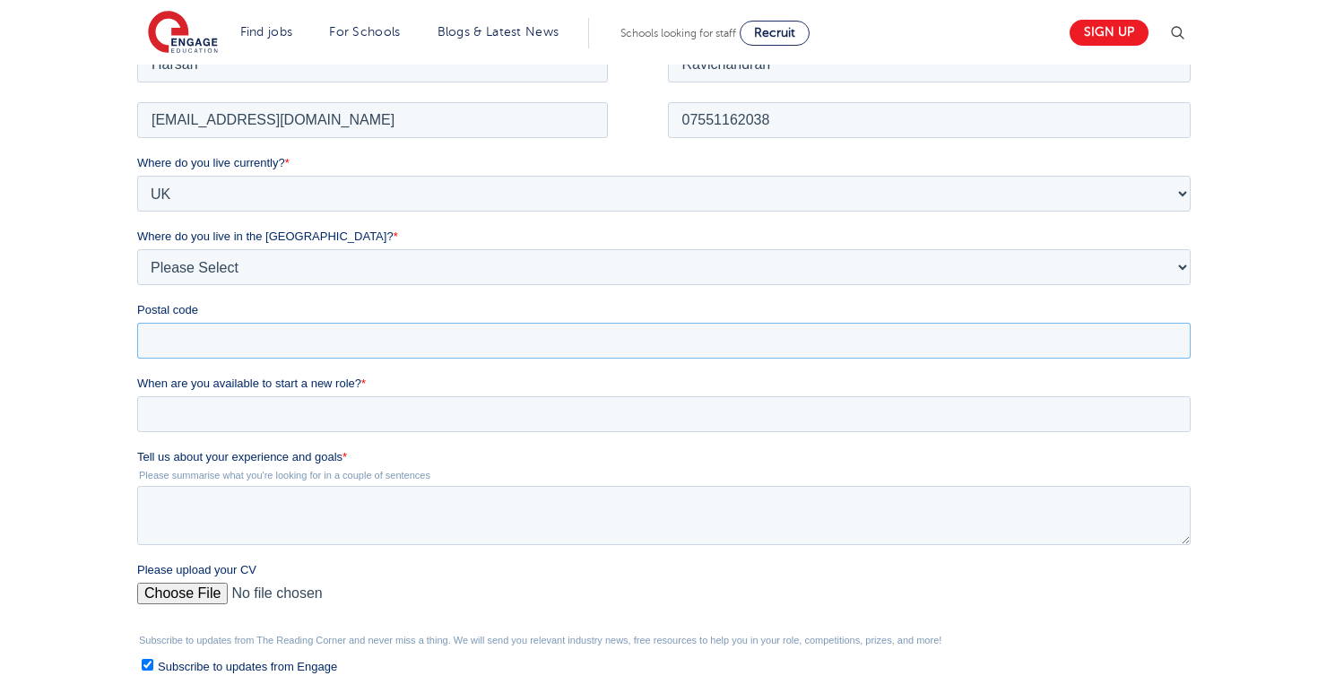
click at [368, 339] on input "Postal code" at bounding box center [663, 340] width 1053 height 36
type input "IG6 3BQ"
click at [403, 400] on input "When are you available to start a new role? *" at bounding box center [663, 413] width 1053 height 36
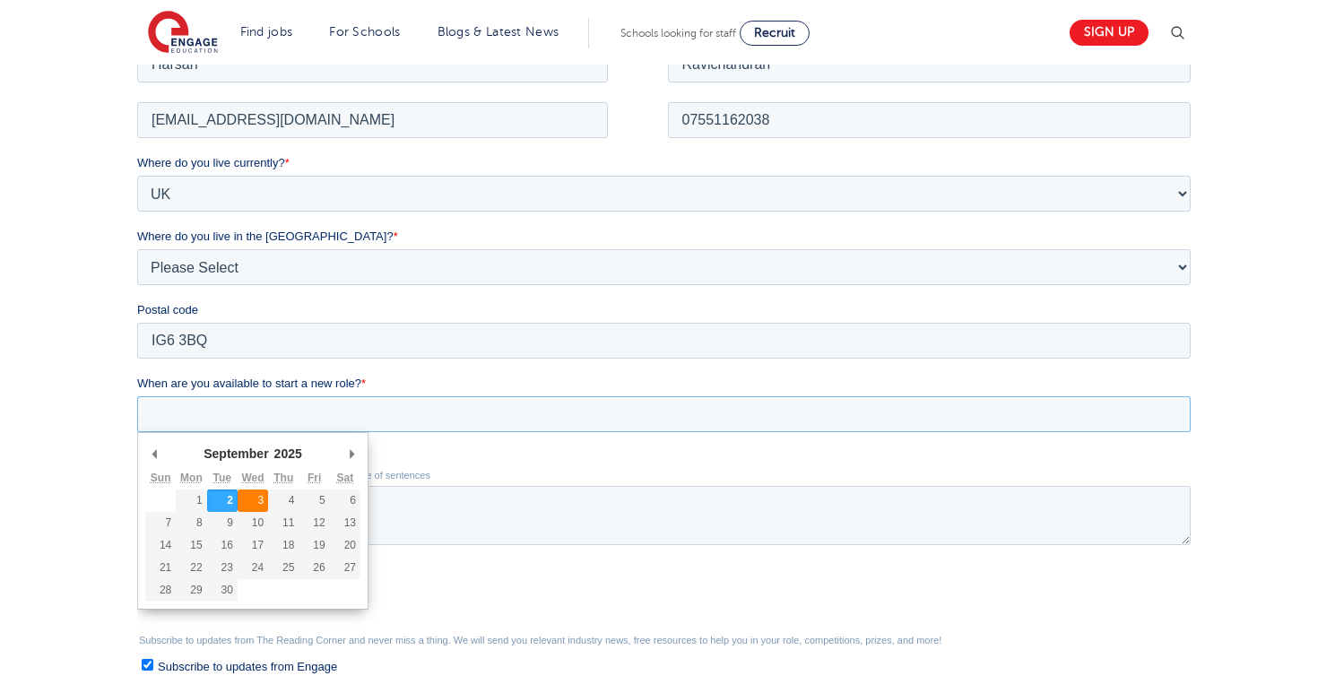
type div "2025-09-03"
type input "2025/09/03"
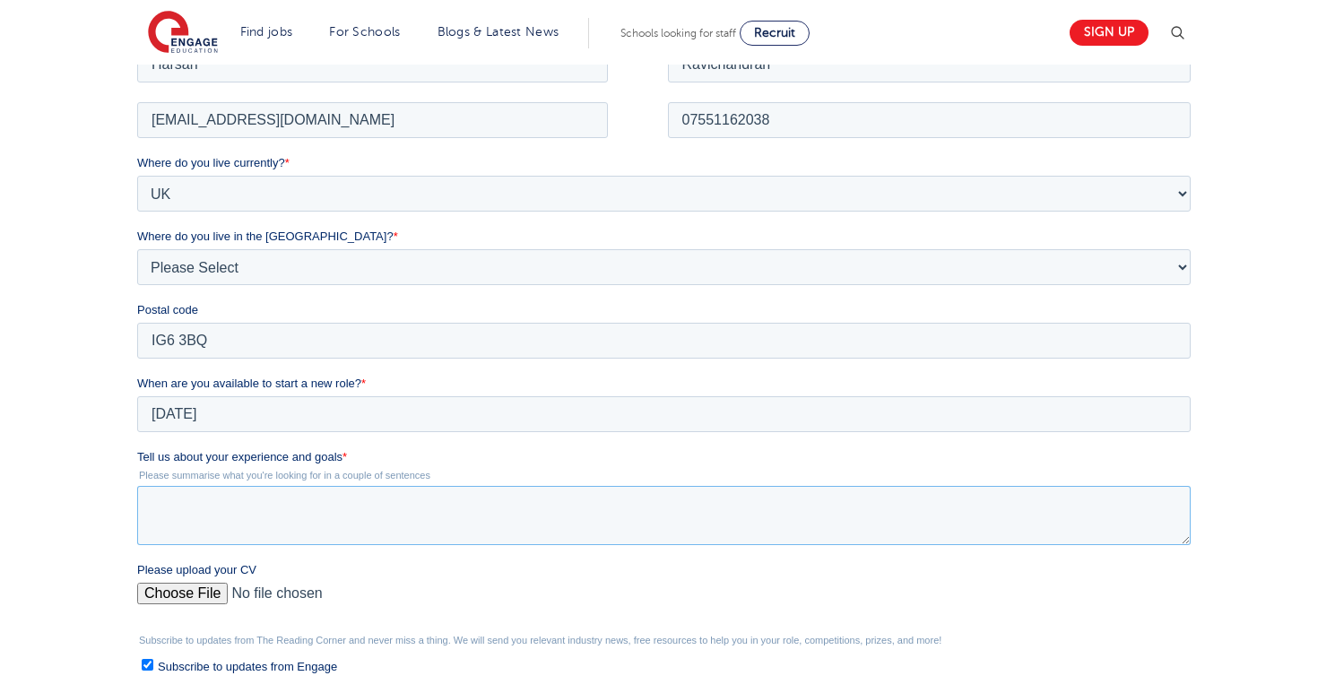
click at [275, 504] on textarea "Tell us about your experience and goals *" at bounding box center [663, 514] width 1053 height 59
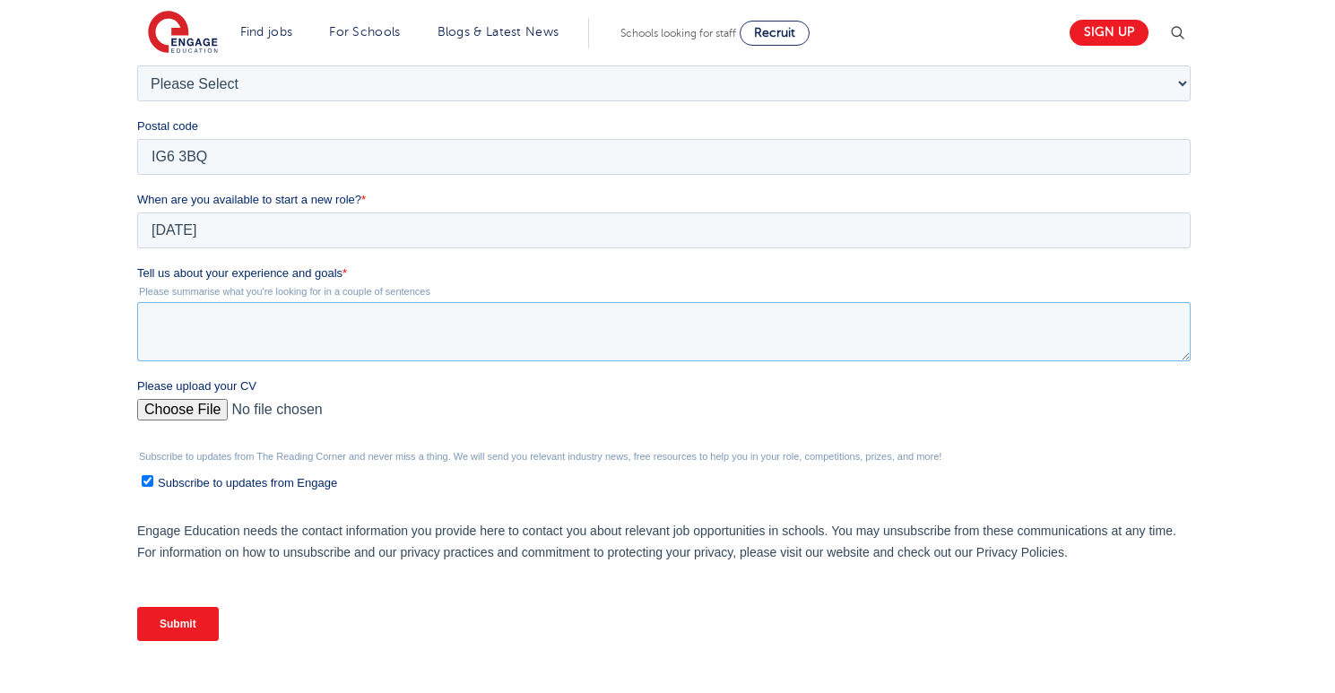
scroll to position [582, 0]
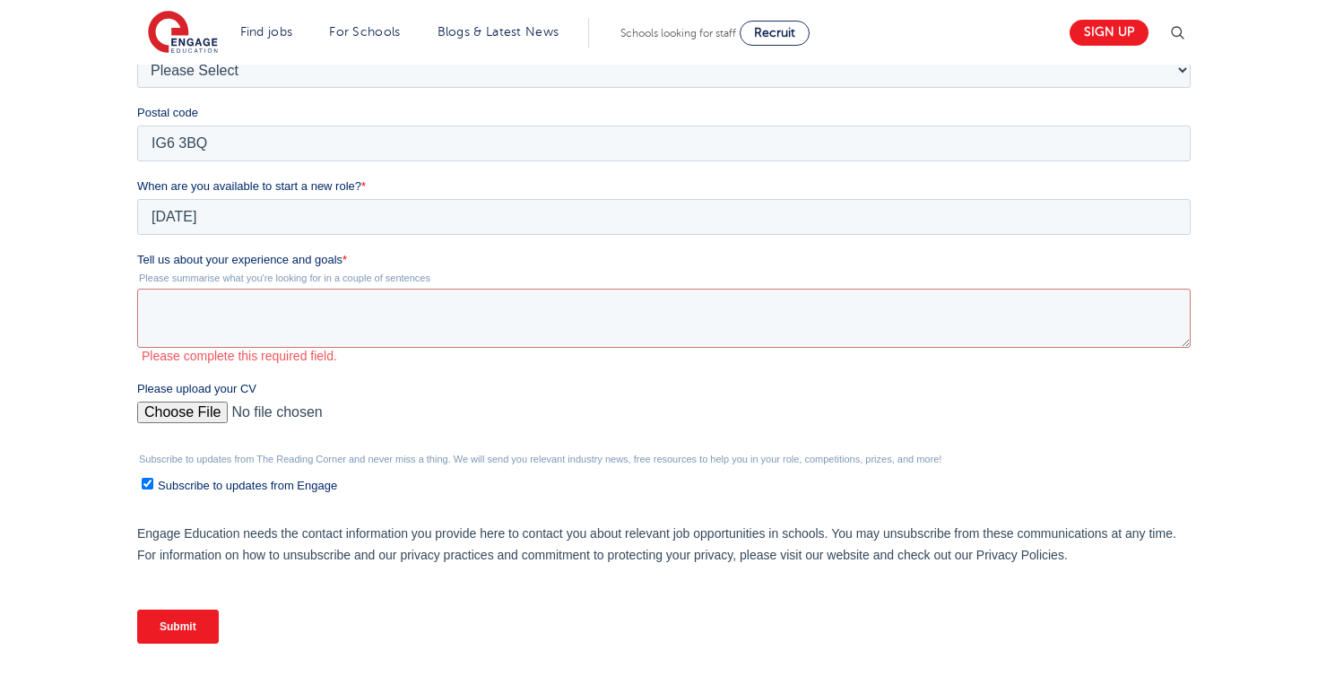
click at [186, 399] on div "Please upload your CV" at bounding box center [667, 408] width 1060 height 57
click at [156, 407] on input "Please upload your CV" at bounding box center [663, 420] width 1053 height 36
type input "C:\fakepath\Harsan_CV_17.05.25.pdf"
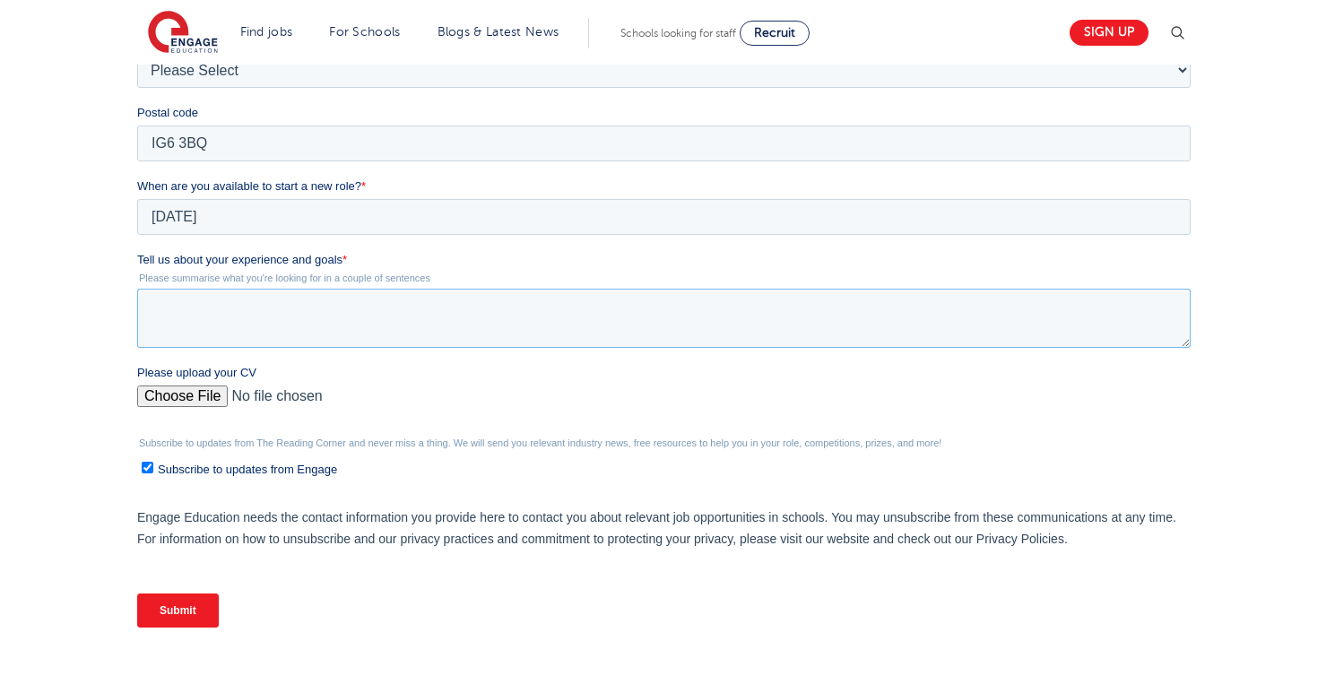
click at [368, 337] on textarea "Tell us about your experience and goals *" at bounding box center [663, 318] width 1053 height 59
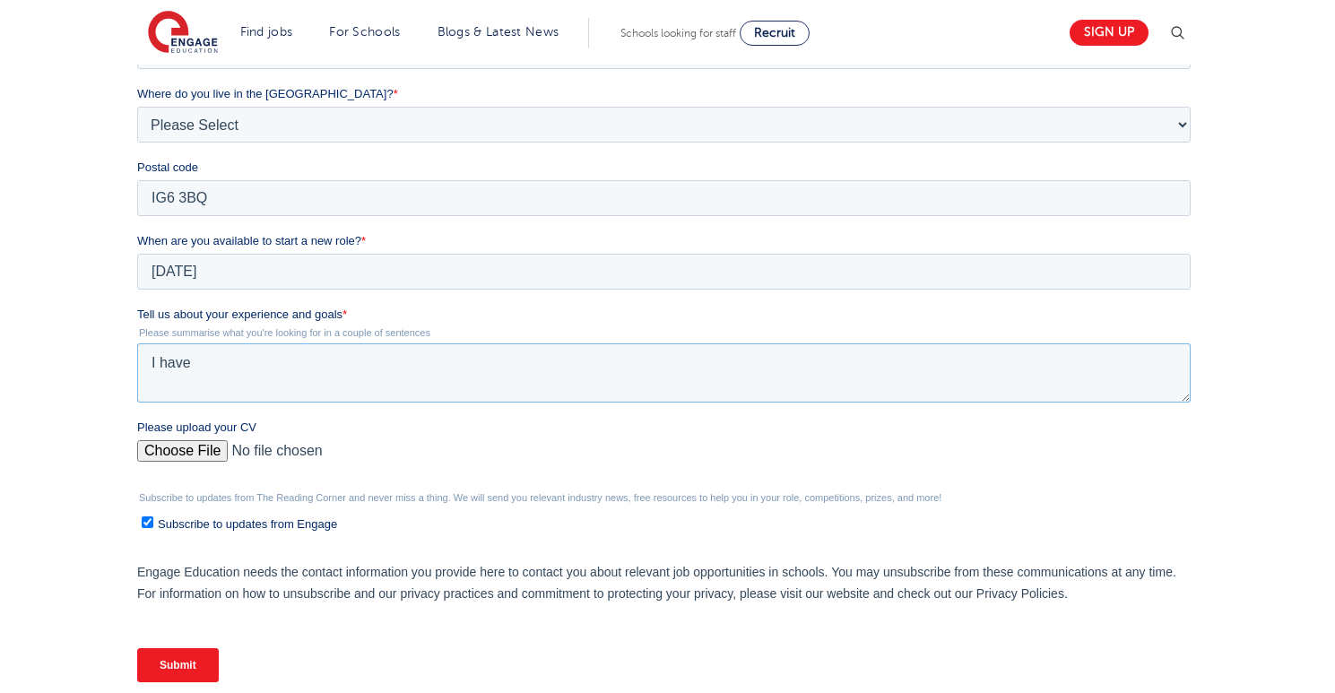
scroll to position [522, 0]
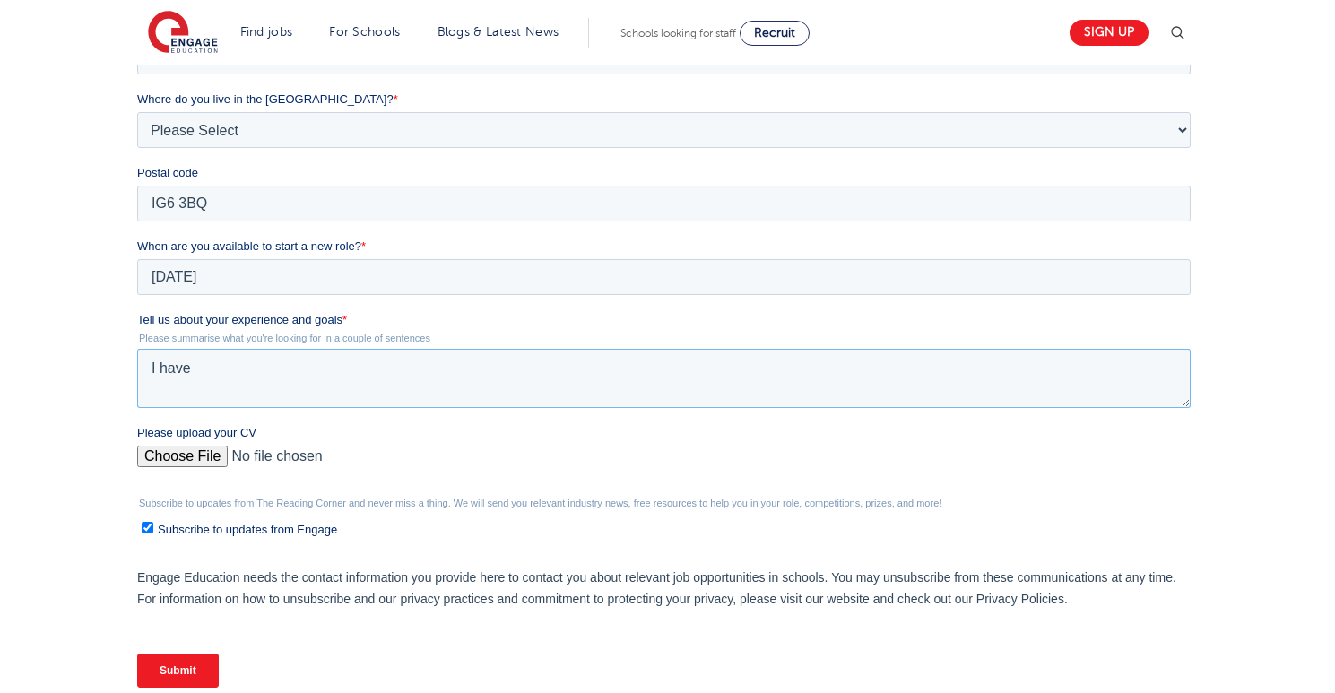
drag, startPoint x: 210, startPoint y: 370, endPoint x: 100, endPoint y: 370, distance: 110.3
click html "Job Position Job Sector Job ID Job Number Job Owner Harsan Ravichandran harsr00…"
click at [255, 375] on textarea "I have" at bounding box center [663, 378] width 1053 height 59
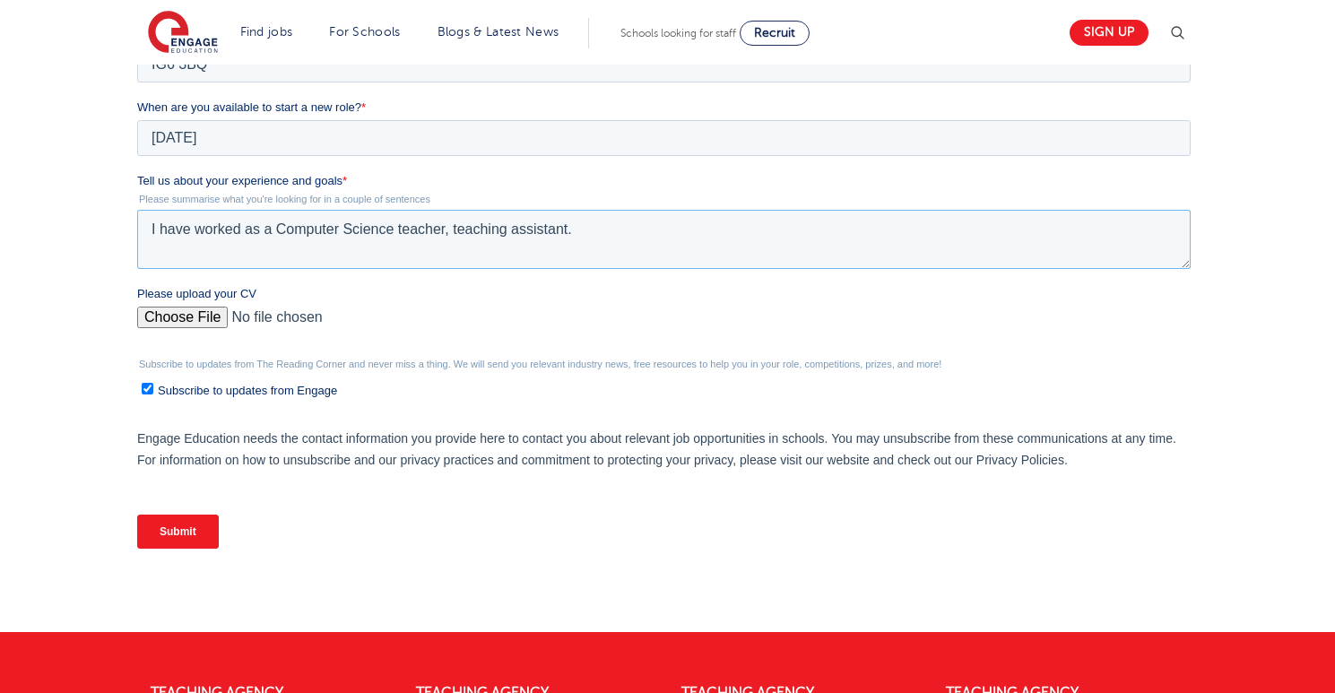
scroll to position [664, 0]
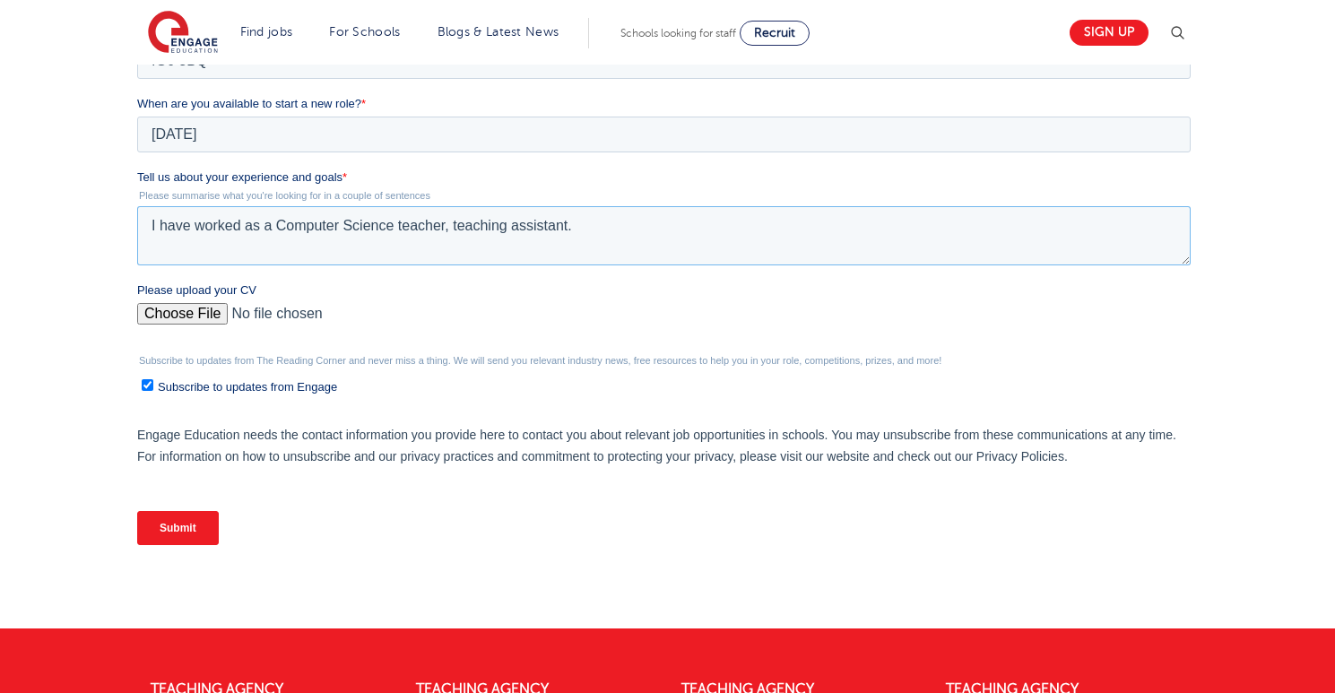
type textarea "I have worked as a Computer Science teacher, teaching assistant."
click at [203, 534] on input "Submit" at bounding box center [178, 528] width 82 height 34
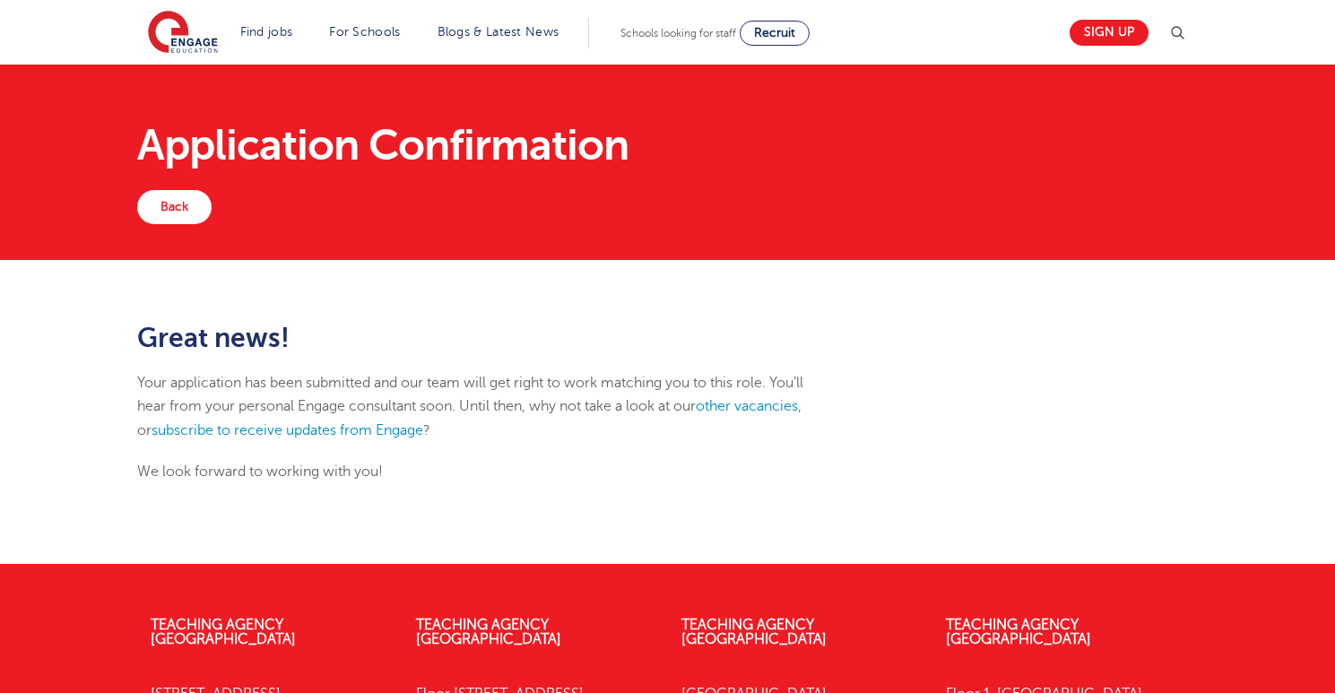
click at [656, 404] on p "Your application has been submitted and our team will get right to work matchin…" at bounding box center [486, 406] width 698 height 71
